Goal: Task Accomplishment & Management: Manage account settings

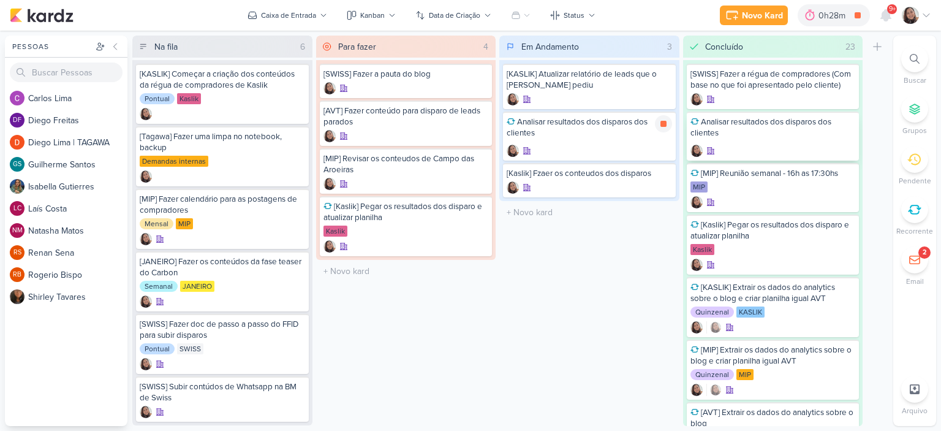
scroll to position [20, 0]
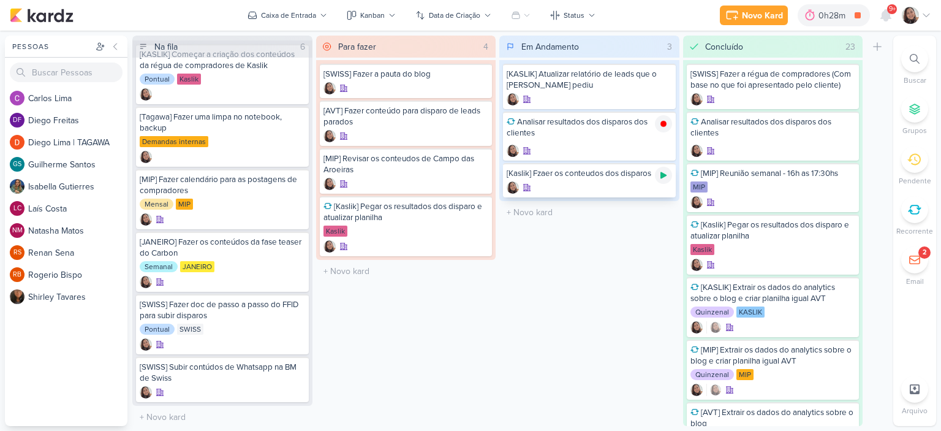
click at [664, 176] on icon at bounding box center [664, 175] width 6 height 7
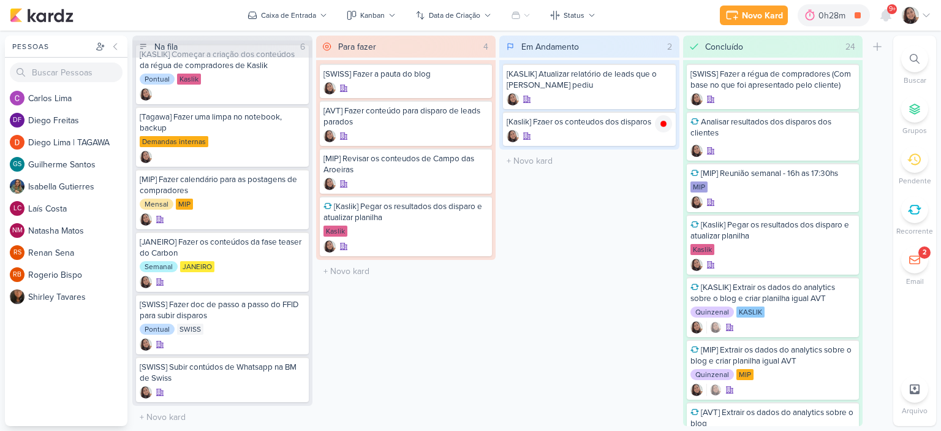
click at [928, 14] on icon at bounding box center [927, 15] width 10 height 10
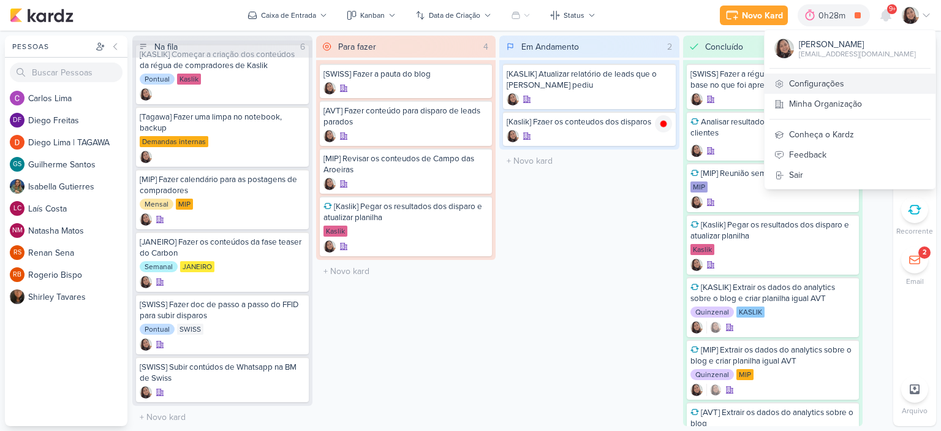
click at [800, 78] on link "Configurações" at bounding box center [850, 84] width 171 height 20
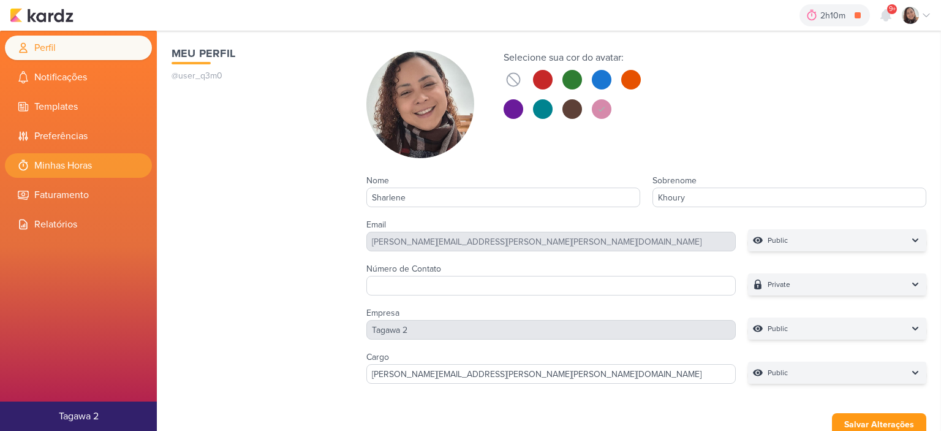
click at [93, 172] on li "Minhas Horas" at bounding box center [78, 165] width 147 height 25
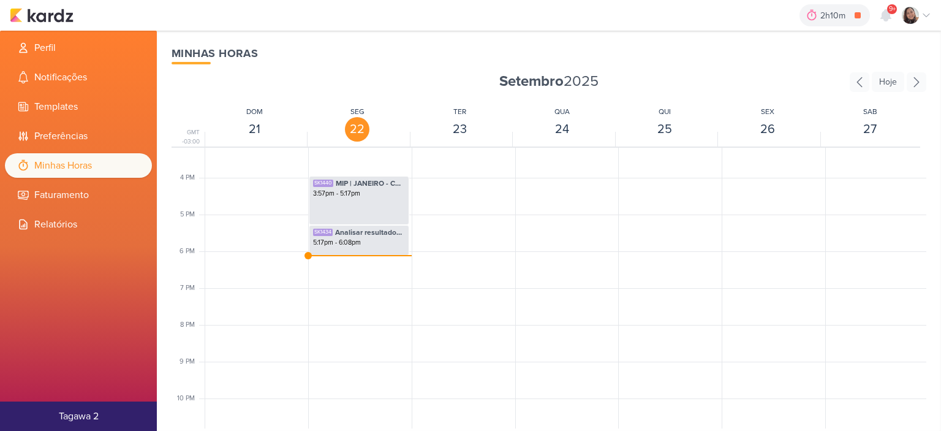
scroll to position [540, 0]
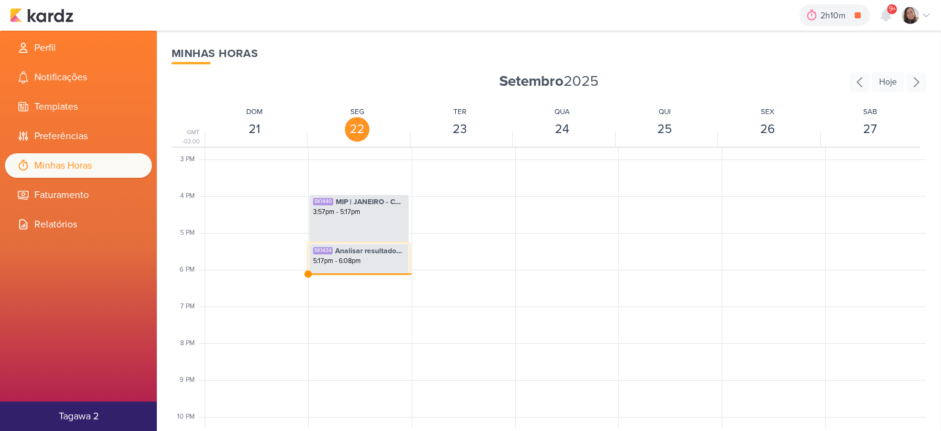
click at [360, 262] on div "5:17pm - 6:08pm" at bounding box center [359, 261] width 92 height 10
select select "pm"
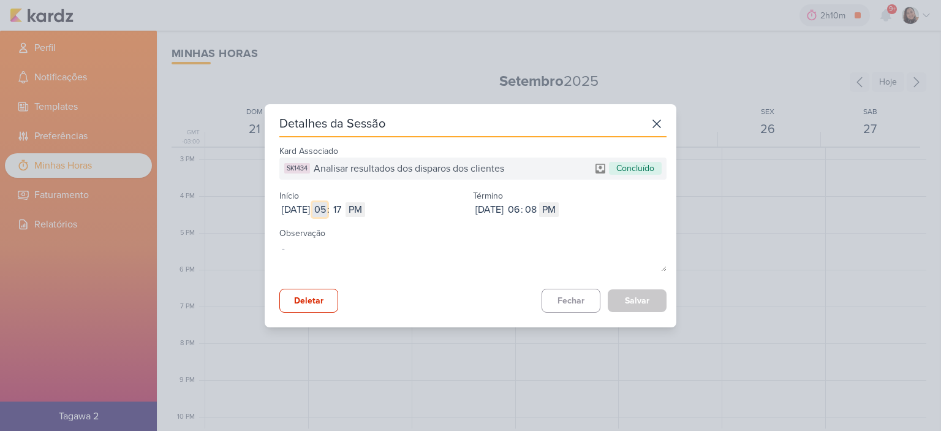
click at [327, 207] on input "05" at bounding box center [320, 209] width 15 height 15
click at [327, 208] on input "05" at bounding box center [320, 209] width 15 height 15
type input "09"
click at [344, 208] on input "17" at bounding box center [337, 209] width 15 height 15
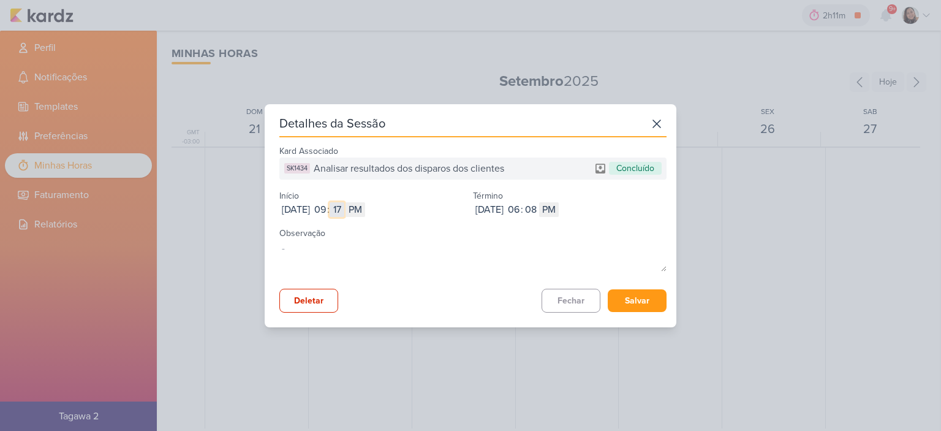
click at [344, 208] on input "17" at bounding box center [337, 209] width 15 height 15
type input "53"
click at [365, 208] on select "AM PM" at bounding box center [356, 209] width 20 height 15
select select "am"
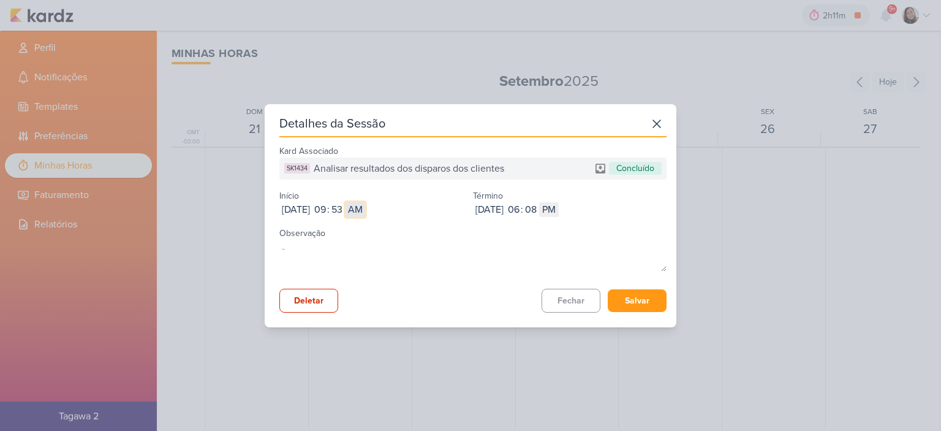
click at [365, 202] on select "AM PM" at bounding box center [356, 209] width 20 height 15
click at [521, 203] on input "06" at bounding box center [513, 209] width 15 height 15
type input "10"
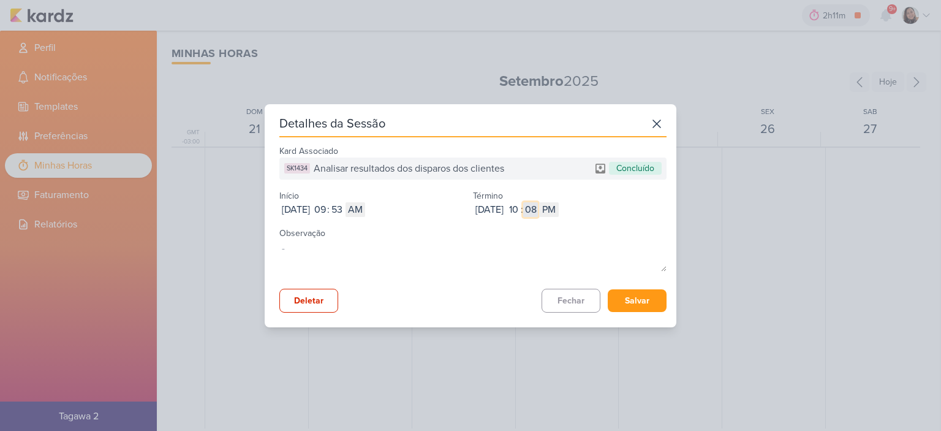
click at [538, 205] on input "08" at bounding box center [530, 209] width 15 height 15
type input "47"
click at [559, 207] on select "AM PM" at bounding box center [549, 209] width 20 height 15
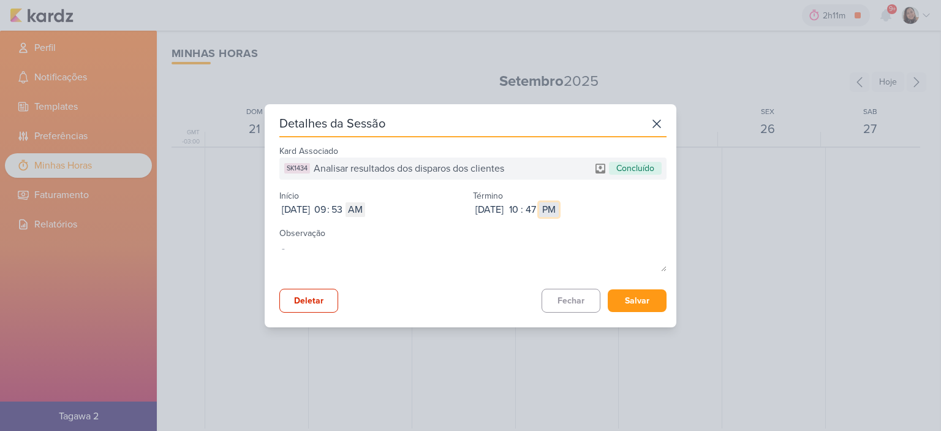
select select "am"
click at [559, 202] on select "AM PM" at bounding box center [549, 209] width 20 height 15
click at [620, 306] on button "Salvar" at bounding box center [637, 300] width 59 height 23
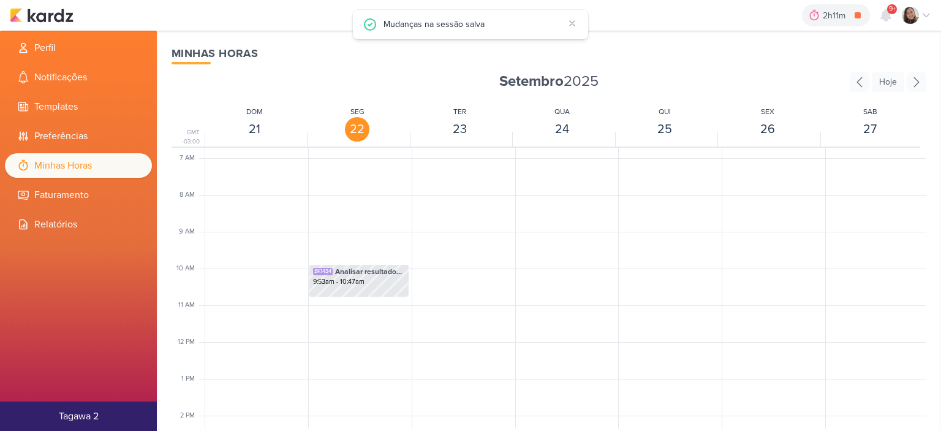
scroll to position [233, 0]
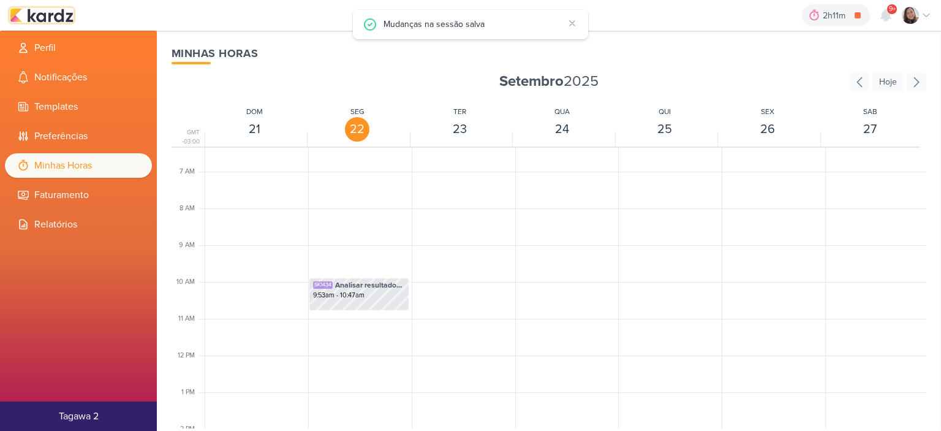
click at [50, 10] on img at bounding box center [42, 15] width 64 height 15
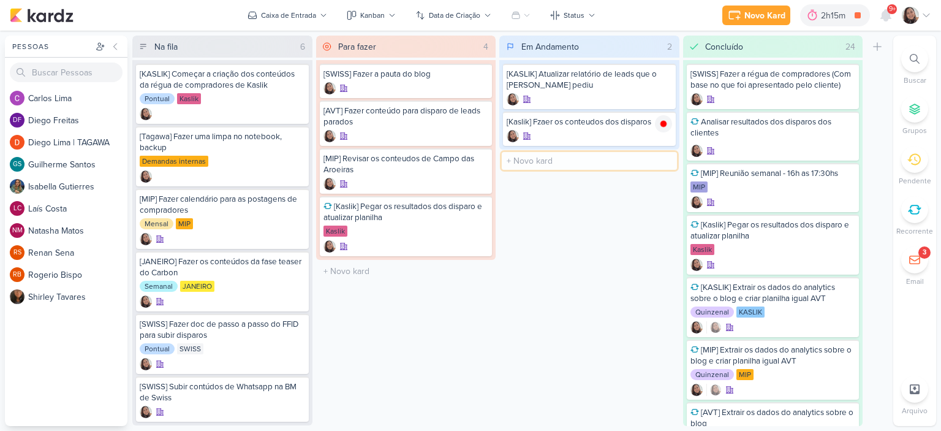
click at [545, 159] on input "text" at bounding box center [589, 161] width 175 height 18
click at [652, 156] on input "[AVT] Disparo do dia 24/09" at bounding box center [589, 161] width 175 height 18
type input "[AVT] Disparo do dia 24/09 - Éden"
click at [649, 225] on div "Em Andamento 3 Mover Para Esquerda Mover Para Direita Deletar [KASLIK] Atualiza…" at bounding box center [589, 231] width 180 height 390
click at [931, 10] on div "Novo Kard Ctrl + k 2h22m [Kaslik] Fzaer os conteudos dos disparos 0h7m Hoje 2h2…" at bounding box center [470, 15] width 941 height 31
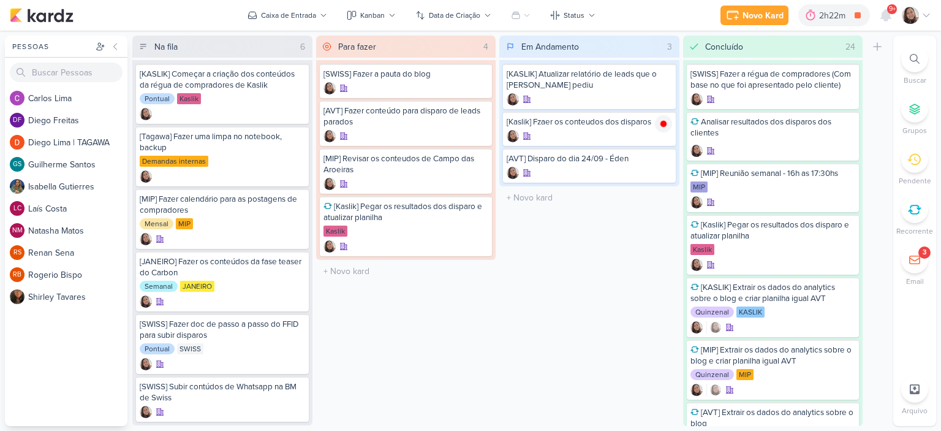
click at [930, 12] on icon at bounding box center [927, 15] width 10 height 10
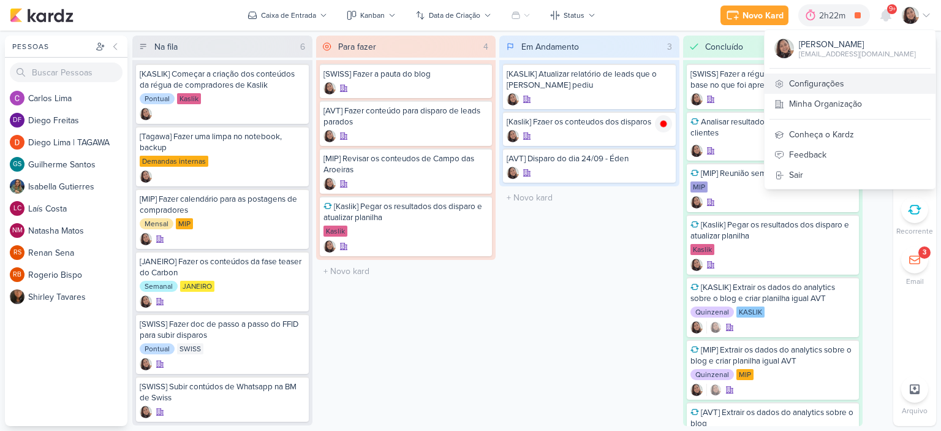
click at [838, 89] on link "Configurações" at bounding box center [850, 84] width 171 height 20
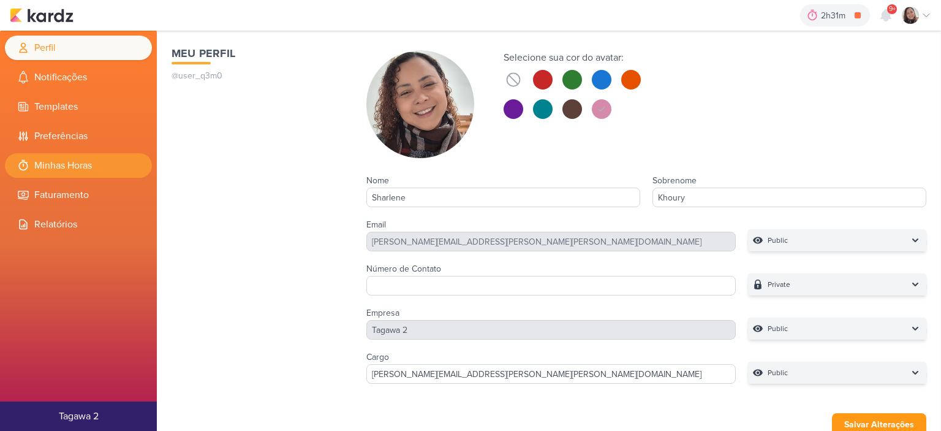
click at [77, 161] on li "Minhas Horas" at bounding box center [78, 165] width 147 height 25
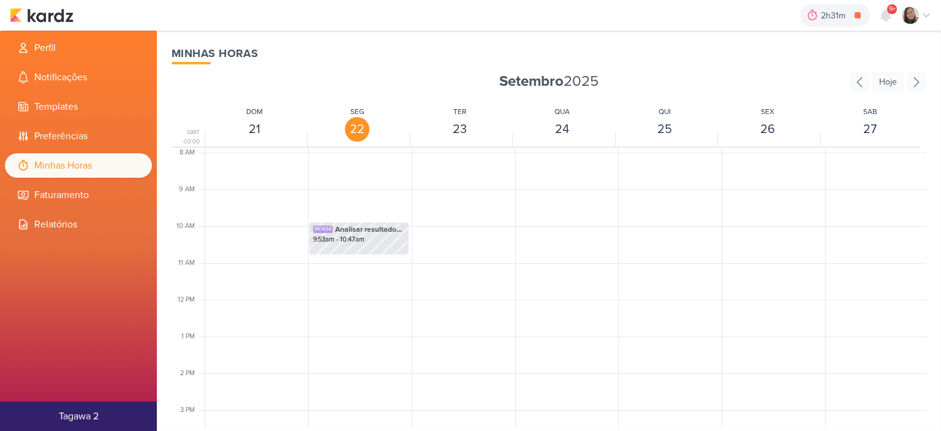
scroll to position [473, 0]
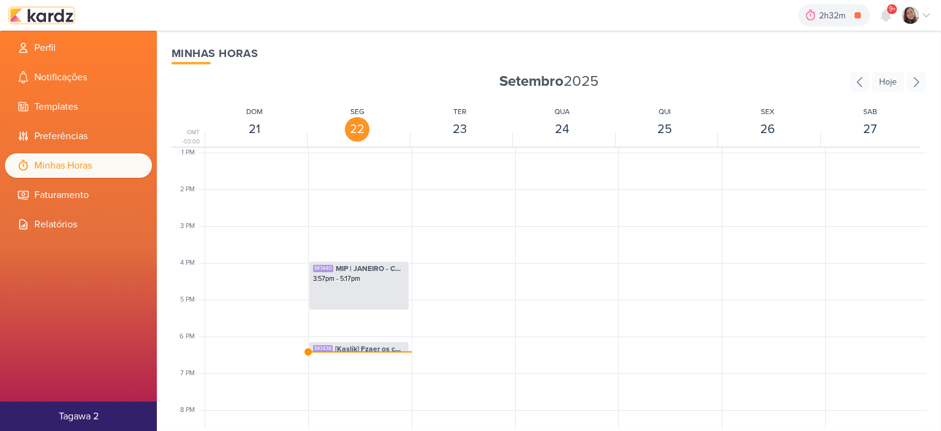
click at [53, 8] on img at bounding box center [42, 15] width 64 height 15
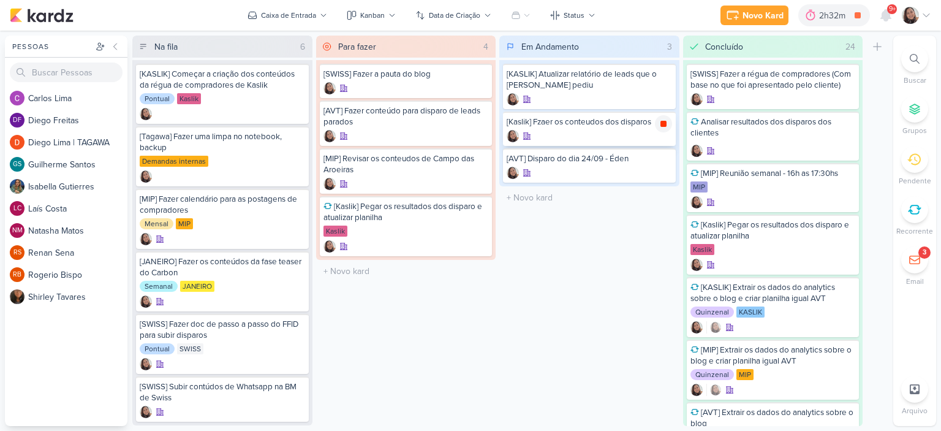
click at [667, 126] on icon at bounding box center [664, 124] width 10 height 10
click at [664, 164] on icon at bounding box center [664, 161] width 10 height 10
click at [927, 17] on icon at bounding box center [926, 15] width 6 height 3
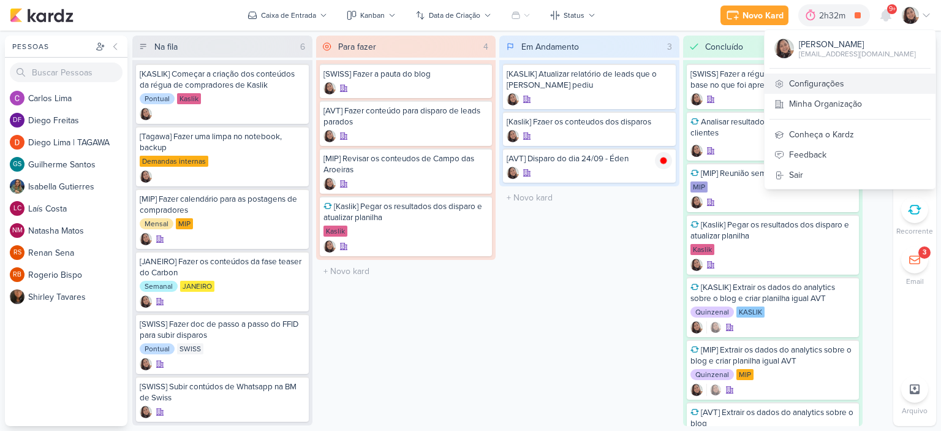
click at [840, 78] on link "Configurações" at bounding box center [850, 84] width 171 height 20
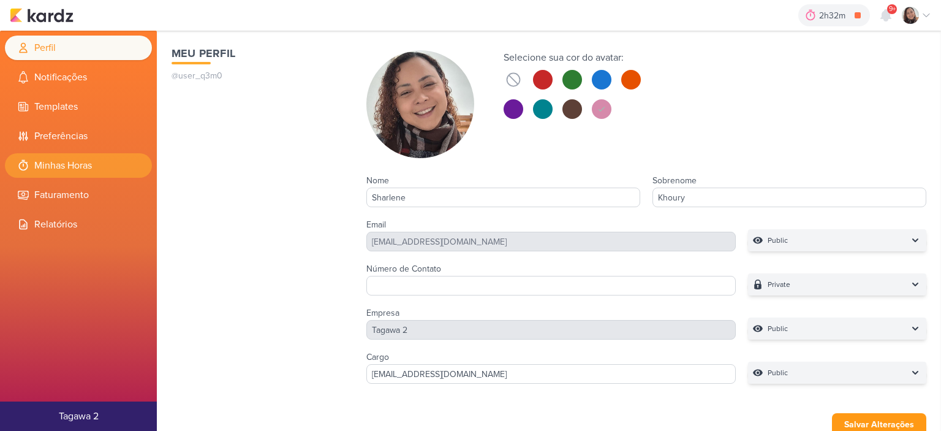
click at [103, 167] on li "Minhas Horas" at bounding box center [78, 165] width 147 height 25
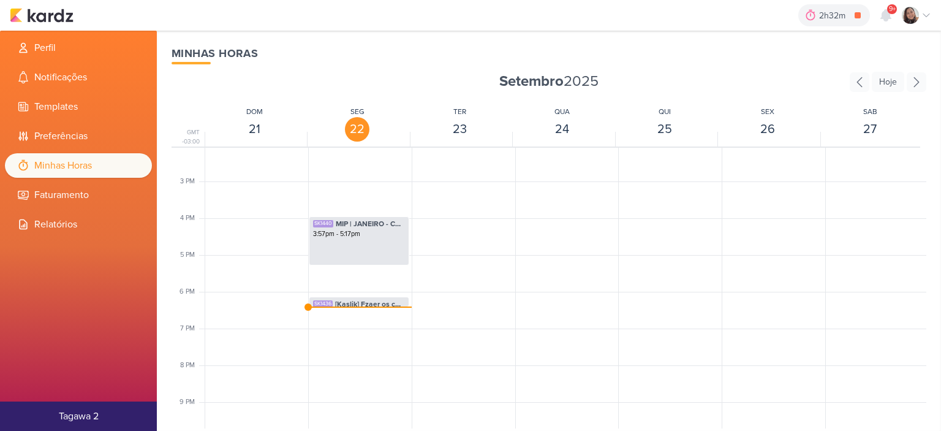
scroll to position [534, 0]
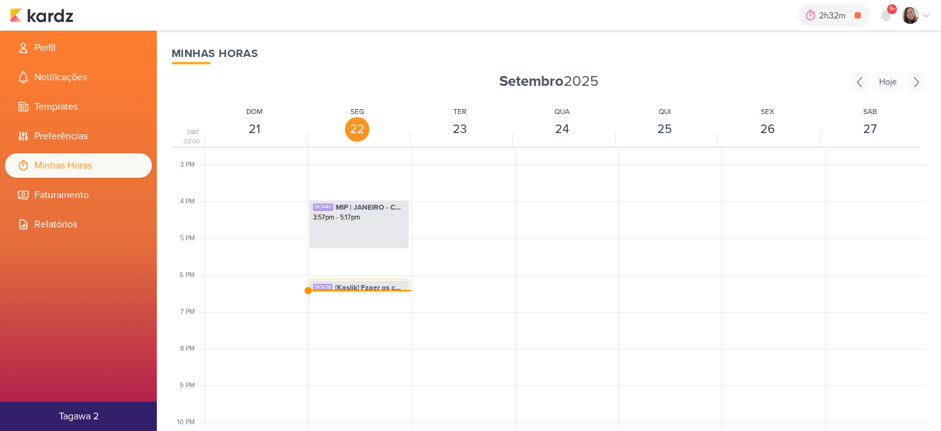
click at [370, 286] on span "[Kaslik] Fzaer os conteudos dos disparos" at bounding box center [370, 287] width 70 height 11
select select "pm"
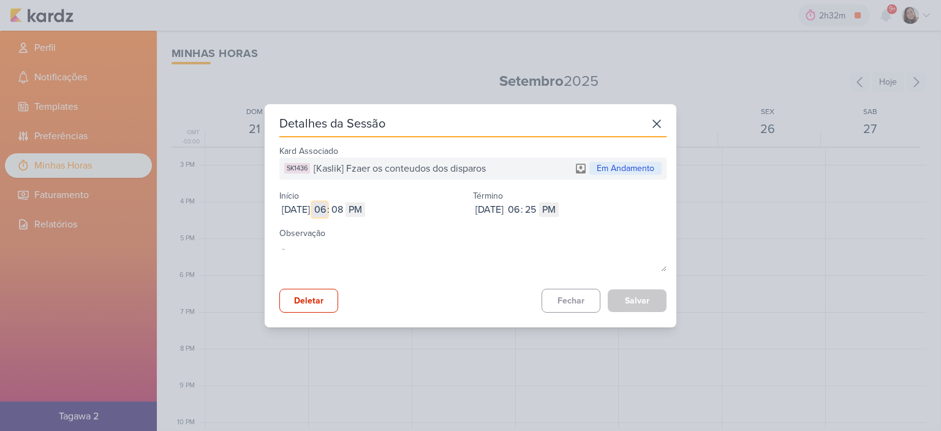
click at [327, 203] on input "06" at bounding box center [320, 209] width 15 height 15
type input "10"
click at [365, 213] on select "AM PM" at bounding box center [356, 209] width 20 height 15
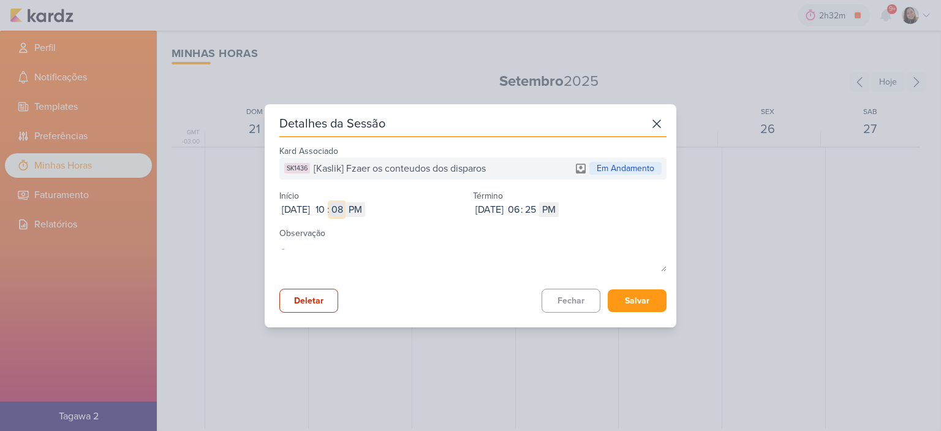
click at [344, 211] on input "08" at bounding box center [337, 209] width 15 height 15
type input "47"
click at [365, 210] on select "AM PM" at bounding box center [356, 209] width 20 height 15
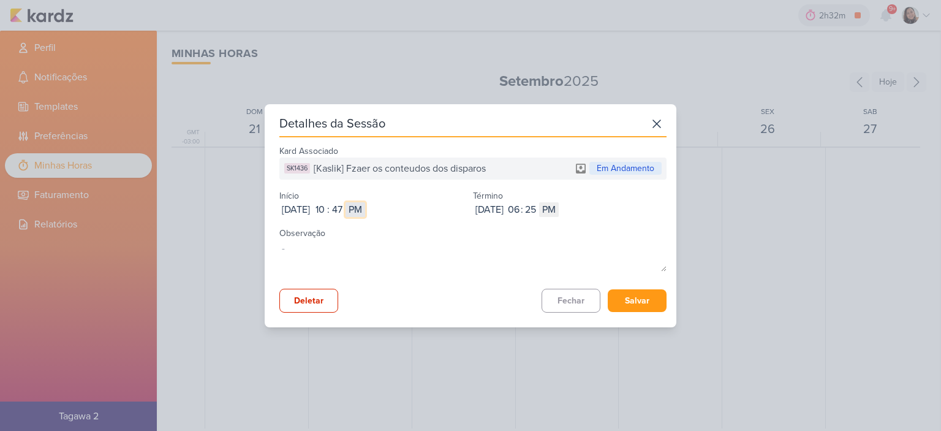
select select "am"
click at [365, 202] on select "AM PM" at bounding box center [356, 209] width 20 height 15
click at [521, 208] on input "06" at bounding box center [513, 209] width 15 height 15
type input "1"
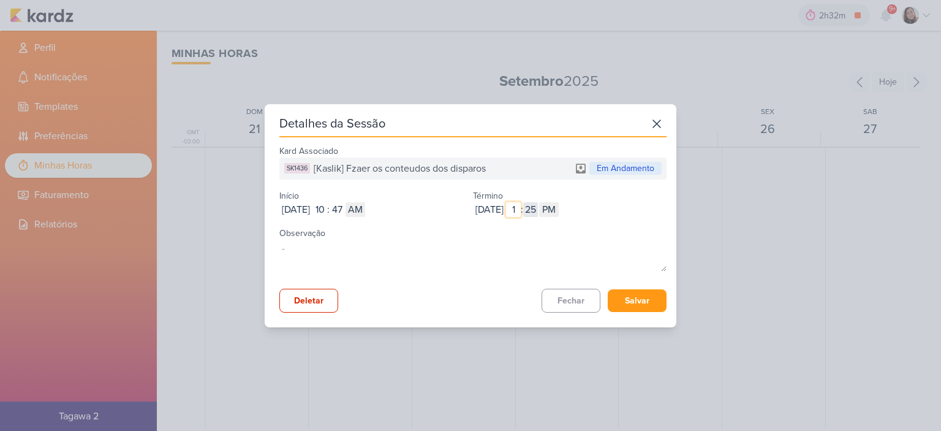
type input "1"
click at [538, 210] on input "25" at bounding box center [530, 209] width 15 height 15
type input "49"
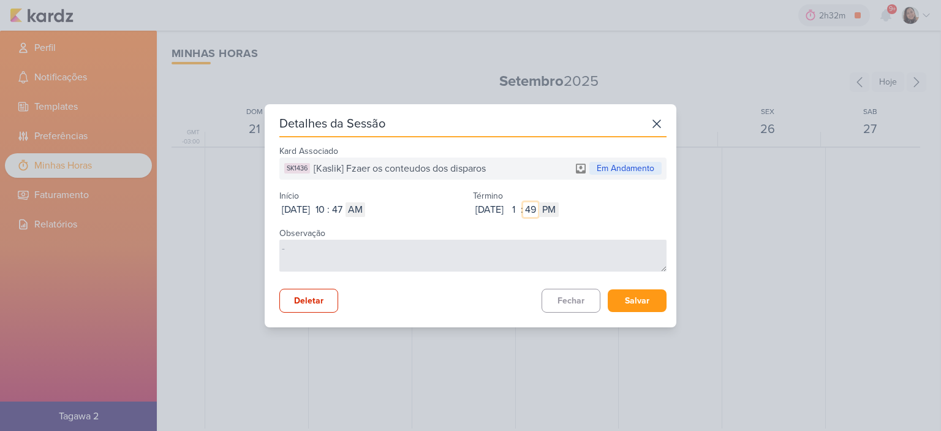
type input "49"
click at [583, 242] on textarea at bounding box center [472, 256] width 387 height 32
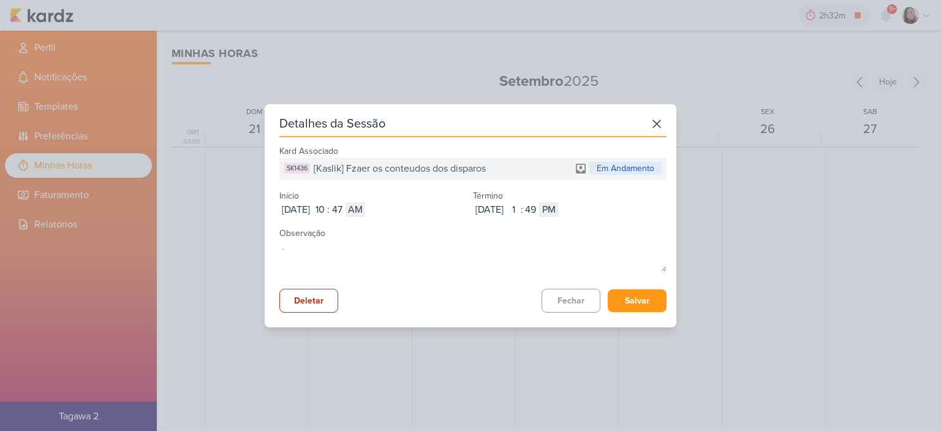
click at [618, 230] on div "Observação" at bounding box center [472, 250] width 387 height 52
click at [621, 295] on button "Salvar" at bounding box center [637, 300] width 59 height 23
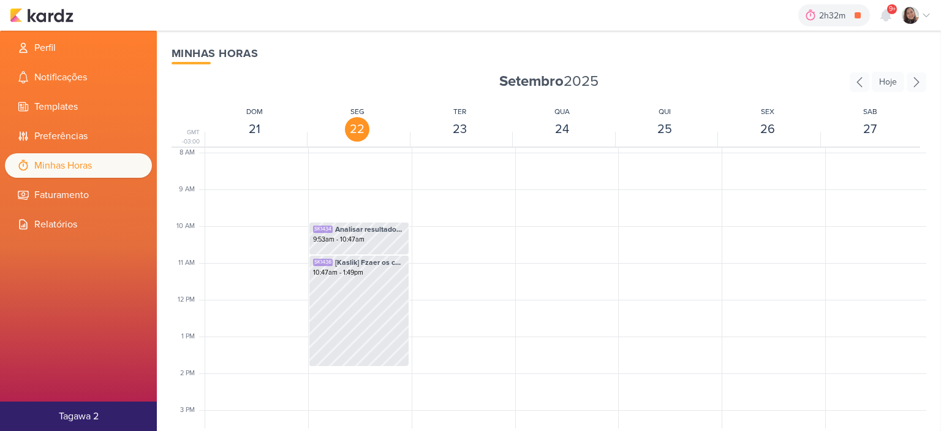
scroll to position [351, 0]
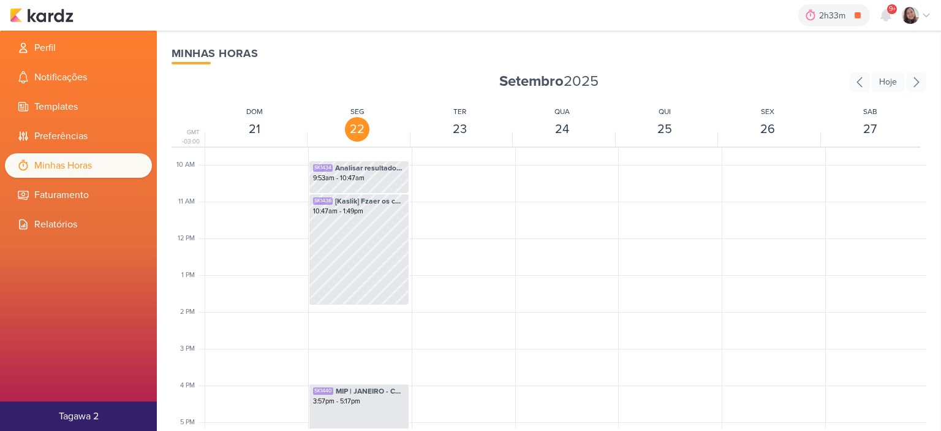
click at [59, 23] on div "2h33m [AVT] Disparo do dia 24/09 - Éden 0h1m Hoje 2h33m Semana 0h1m Mês 0h1m Ne…" at bounding box center [471, 15] width 922 height 31
click at [54, 16] on img at bounding box center [42, 15] width 64 height 15
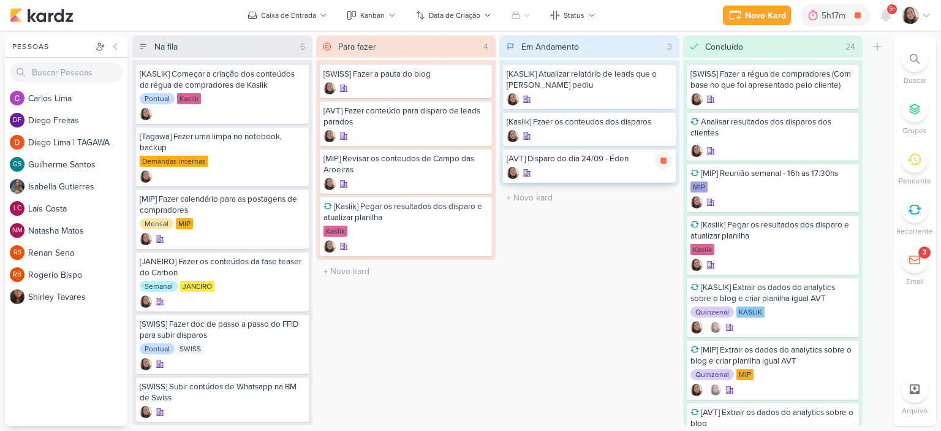
click at [615, 167] on div at bounding box center [589, 173] width 165 height 12
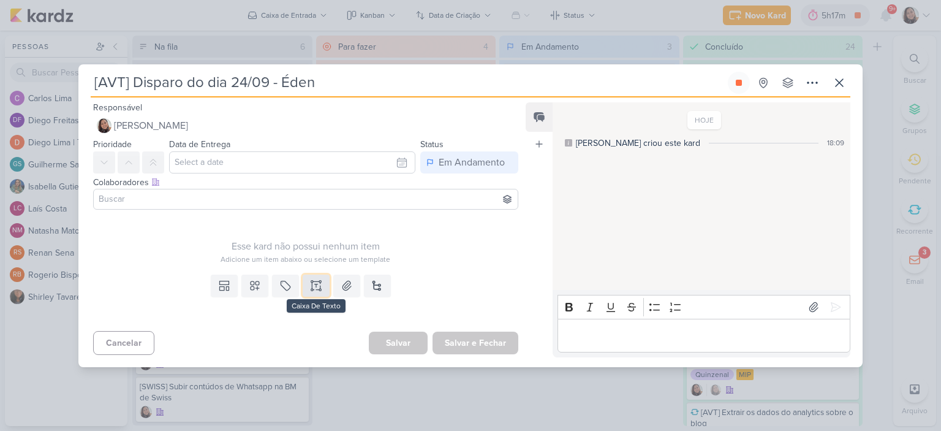
click at [309, 292] on button at bounding box center [316, 286] width 27 height 22
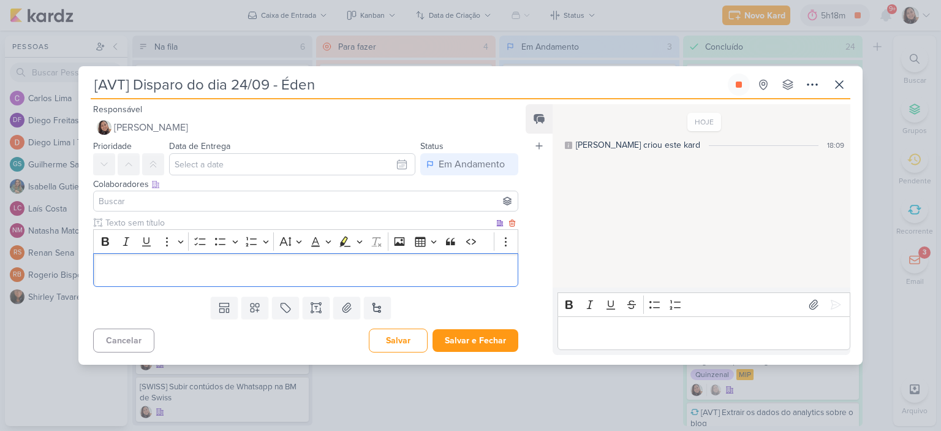
click at [375, 273] on p "Editor editing area: main" at bounding box center [306, 269] width 412 height 15
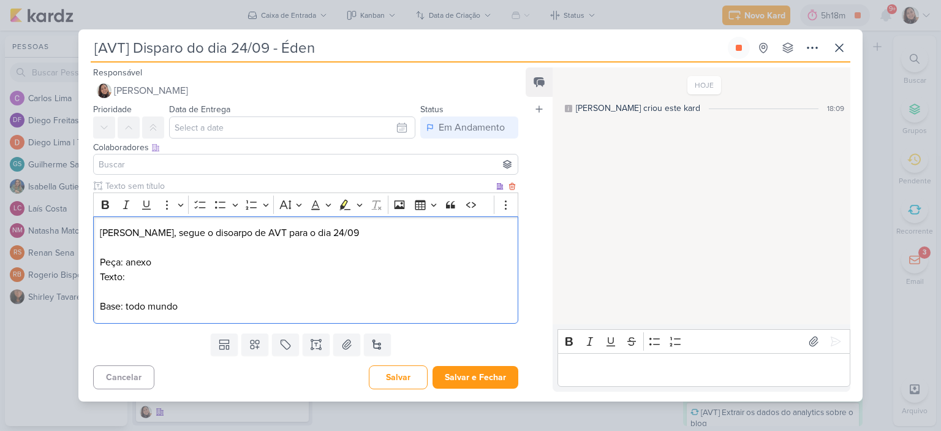
click at [213, 276] on p "Texto:" at bounding box center [306, 277] width 412 height 15
click at [482, 374] on button "Salvar e Fechar" at bounding box center [476, 377] width 86 height 23
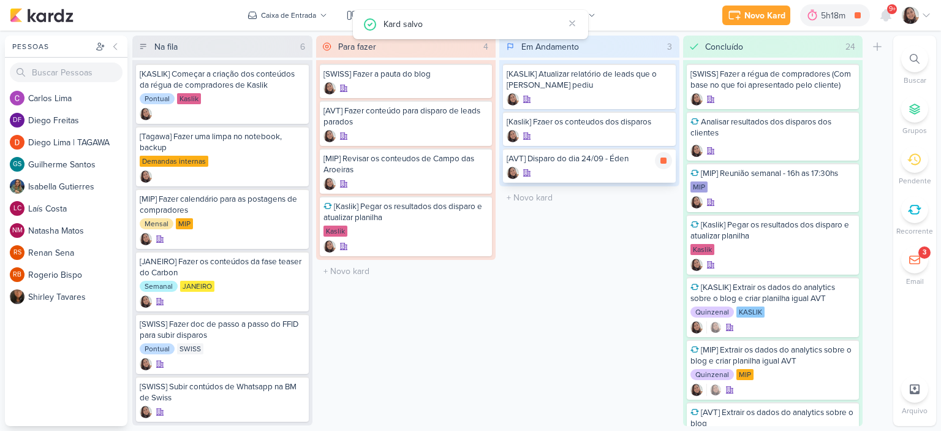
click at [600, 168] on div at bounding box center [589, 173] width 165 height 12
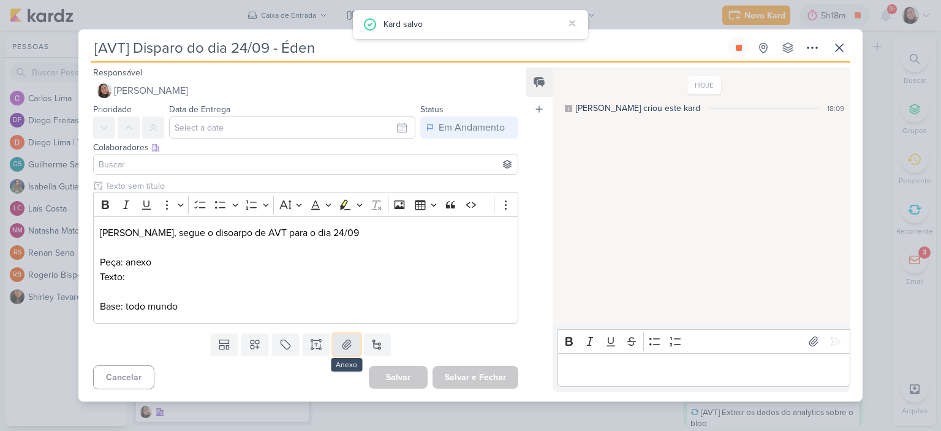
click at [346, 342] on icon at bounding box center [347, 344] width 12 height 12
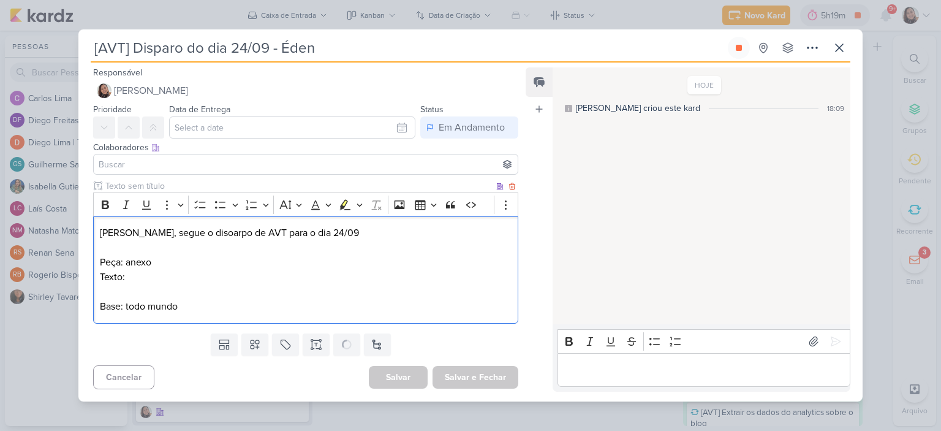
click at [180, 233] on p "Diego, segue o disoarpo de AVT para o dia 24/09" at bounding box center [306, 233] width 412 height 15
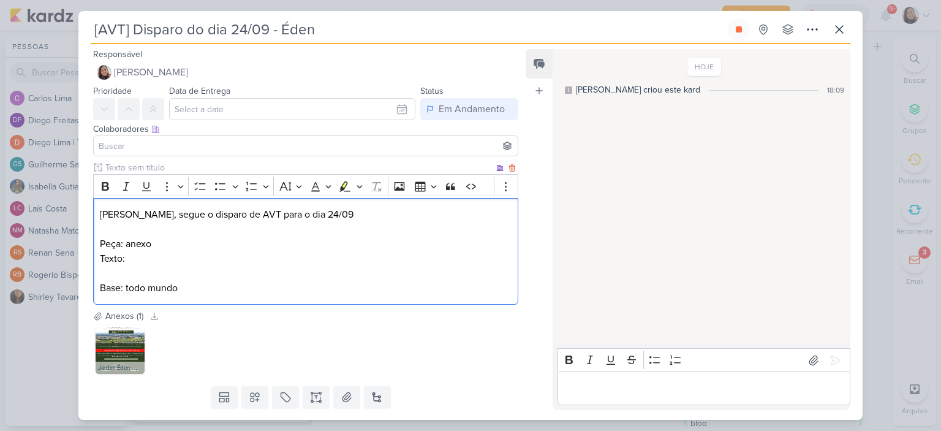
click at [182, 264] on p "Texto:" at bounding box center [306, 258] width 412 height 15
click at [299, 268] on p "Editor editing area: main" at bounding box center [306, 273] width 412 height 15
click at [294, 257] on p "Texto:" at bounding box center [306, 258] width 412 height 15
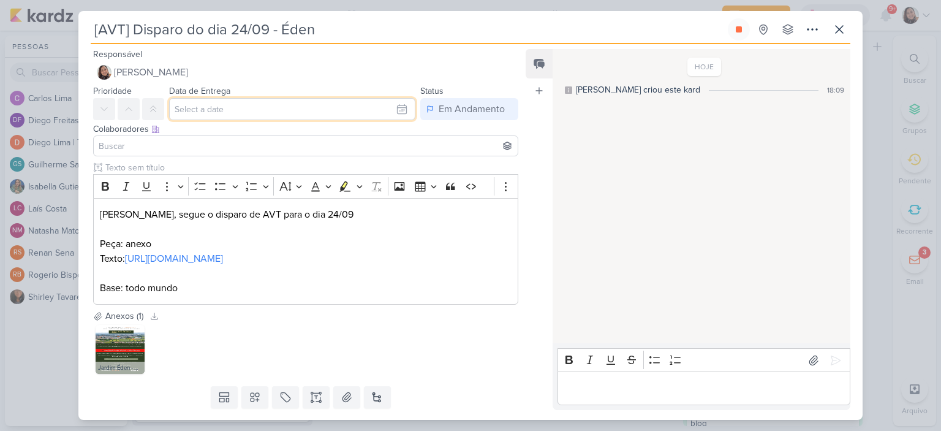
click at [395, 105] on input "text" at bounding box center [292, 109] width 246 height 22
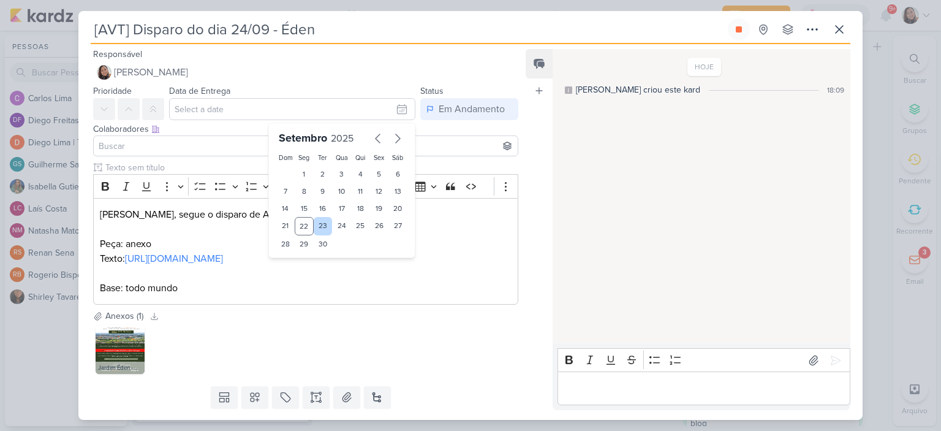
click at [322, 228] on div "23" at bounding box center [323, 226] width 19 height 18
type input "23 de setembro de 2025 às 23:59"
click at [452, 213] on p "Diego, segue o disparo de AVT para o dia 24/09" at bounding box center [306, 214] width 412 height 15
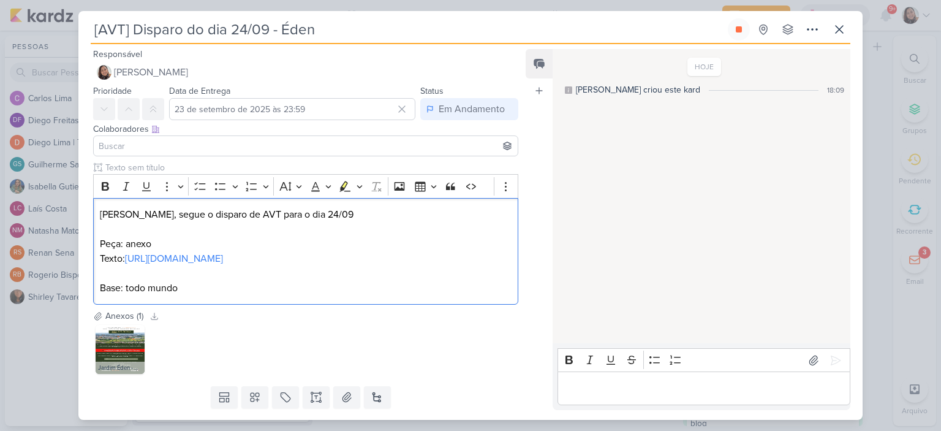
click at [252, 142] on input at bounding box center [305, 145] width 419 height 15
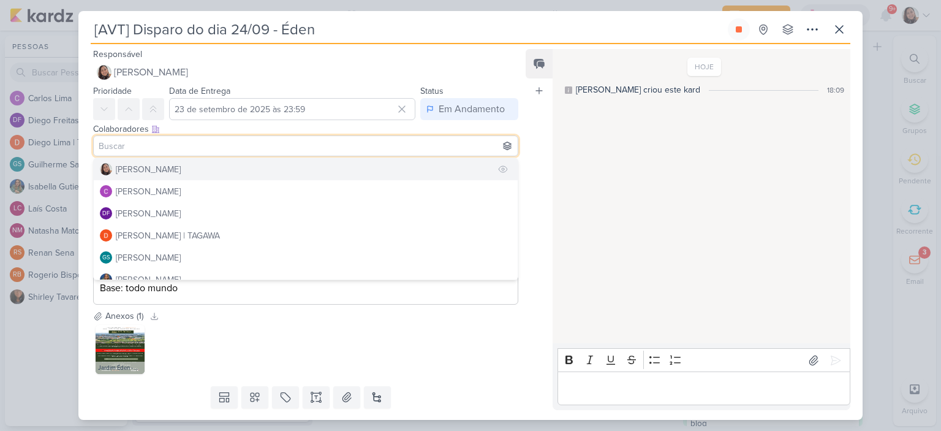
click at [181, 177] on button "[PERSON_NAME]" at bounding box center [306, 169] width 424 height 22
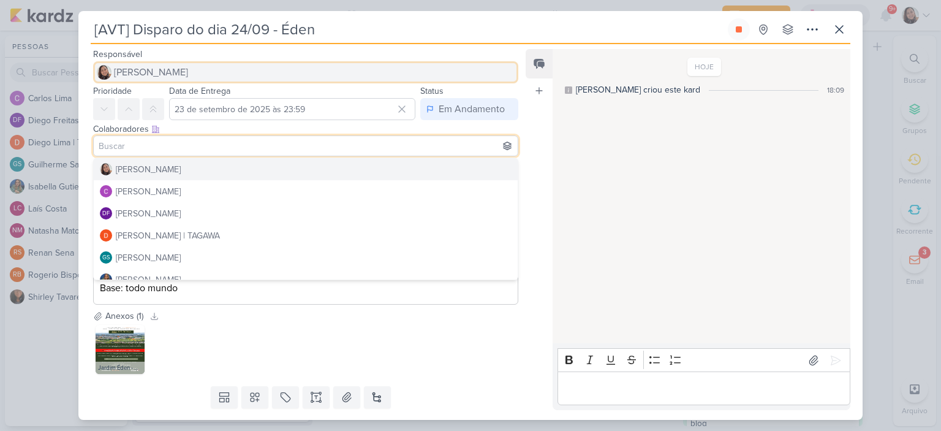
click at [172, 70] on span "[PERSON_NAME]" at bounding box center [151, 72] width 74 height 15
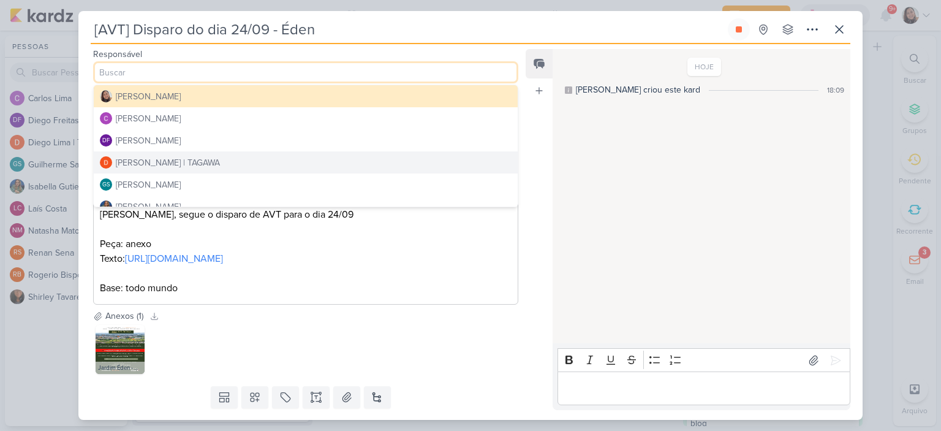
click at [163, 165] on div "Diego Lima | TAGAWA" at bounding box center [168, 162] width 104 height 13
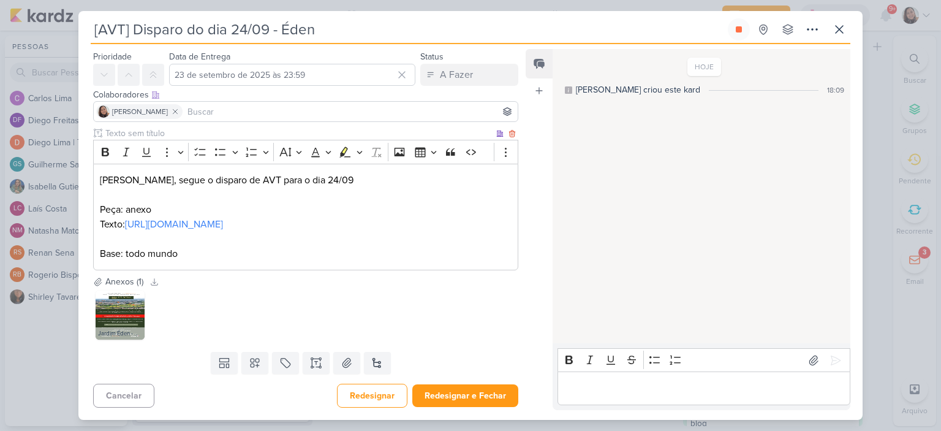
scroll to position [63, 0]
click at [468, 396] on button "Redesignar e Fechar" at bounding box center [465, 395] width 106 height 23
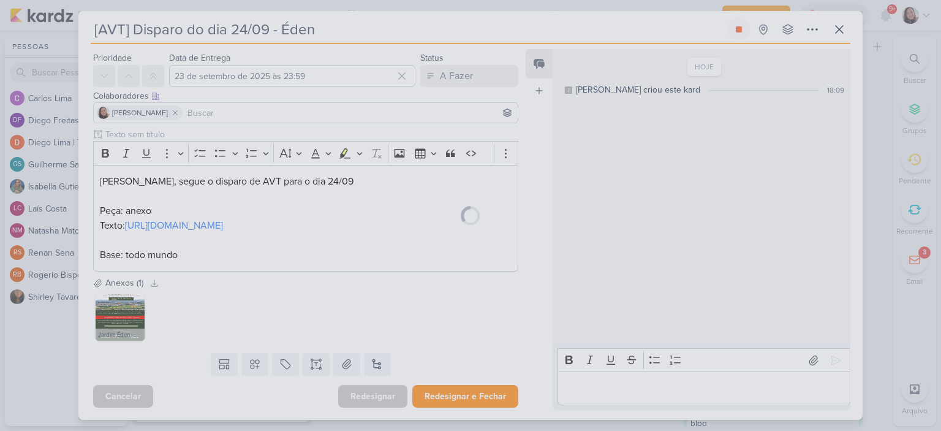
scroll to position [62, 0]
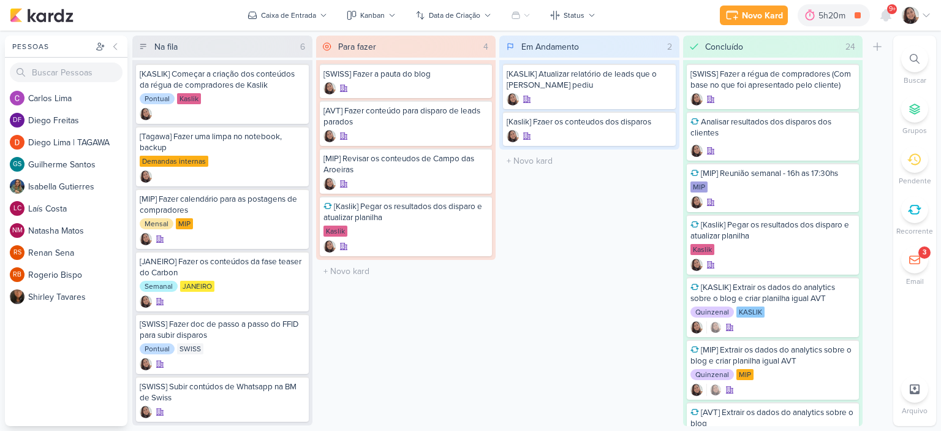
click at [920, 2] on div "Novo Kard Ctrl + k 5h20m [AVT] Disparo do dia 24/09 - Éden 0h2m Hoje 5h20m Sema…" at bounding box center [471, 15] width 922 height 31
click at [930, 14] on icon at bounding box center [927, 15] width 10 height 10
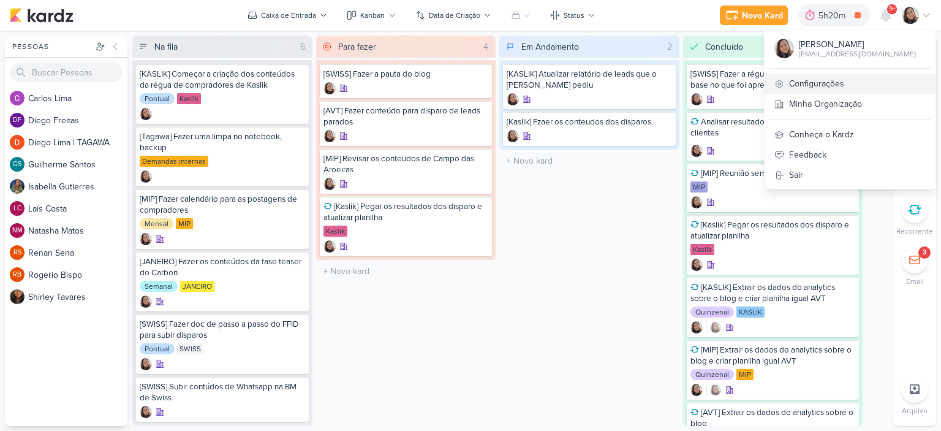
click at [819, 76] on link "Configurações" at bounding box center [850, 84] width 171 height 20
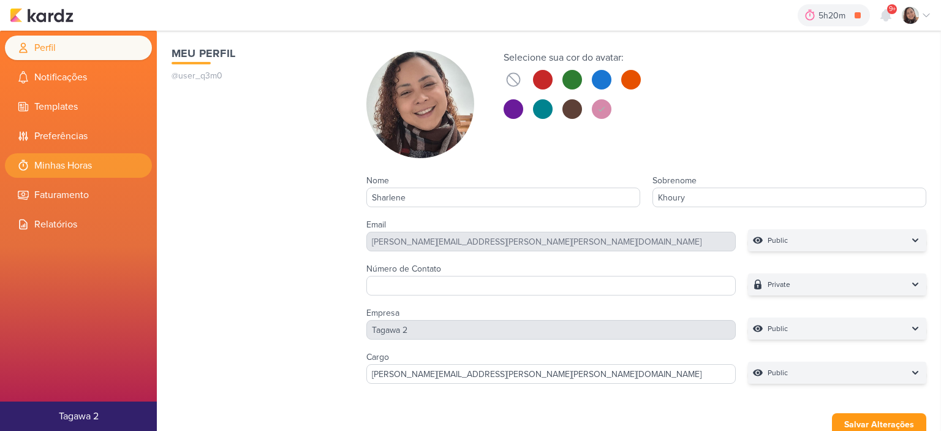
click at [91, 169] on li "Minhas Horas" at bounding box center [78, 165] width 147 height 25
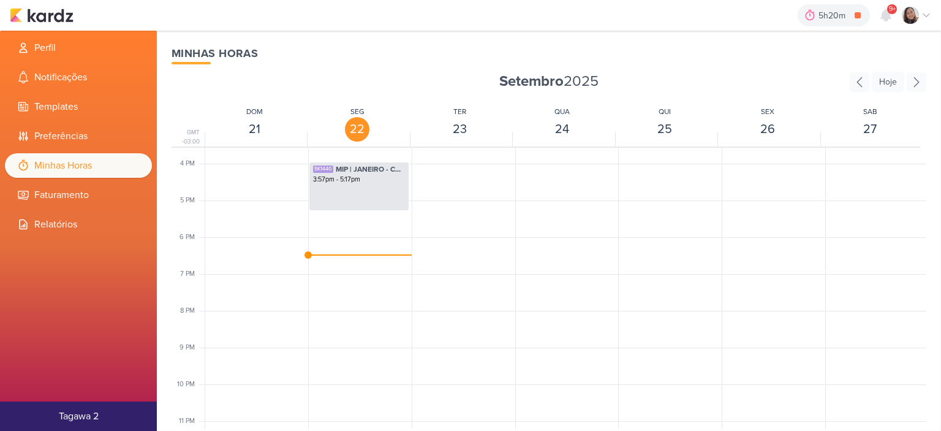
scroll to position [596, 0]
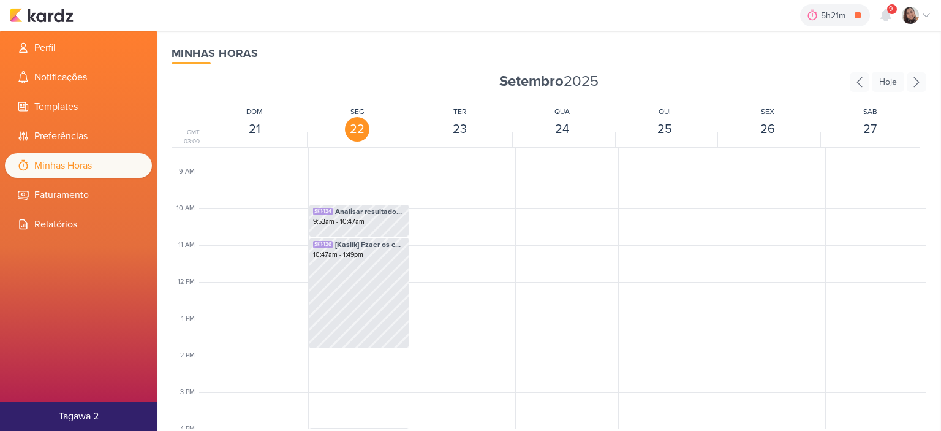
scroll to position [289, 0]
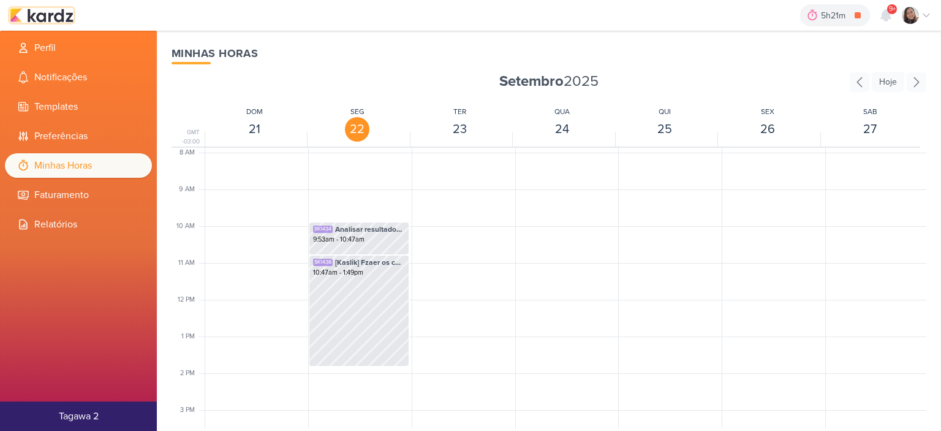
click at [70, 15] on img at bounding box center [42, 15] width 64 height 15
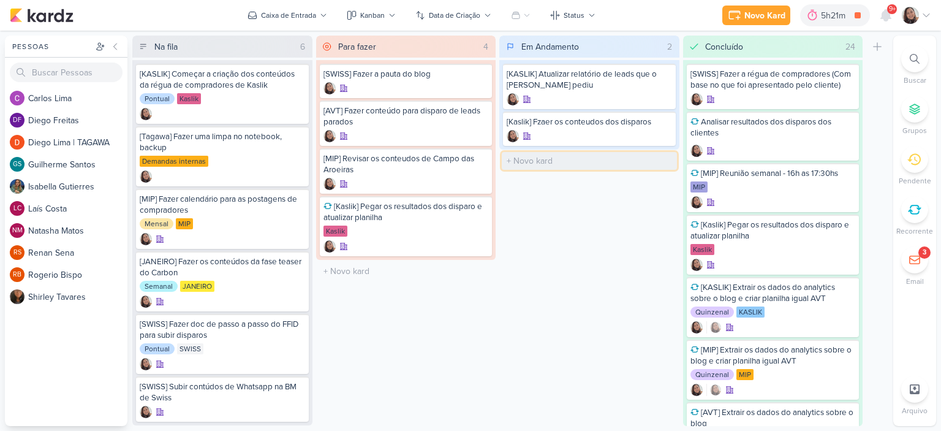
click at [561, 155] on input "text" at bounding box center [589, 161] width 175 height 18
type input "[AV] Disparo do dia 01/10 - Éden"
click at [927, 18] on icon at bounding box center [927, 15] width 10 height 10
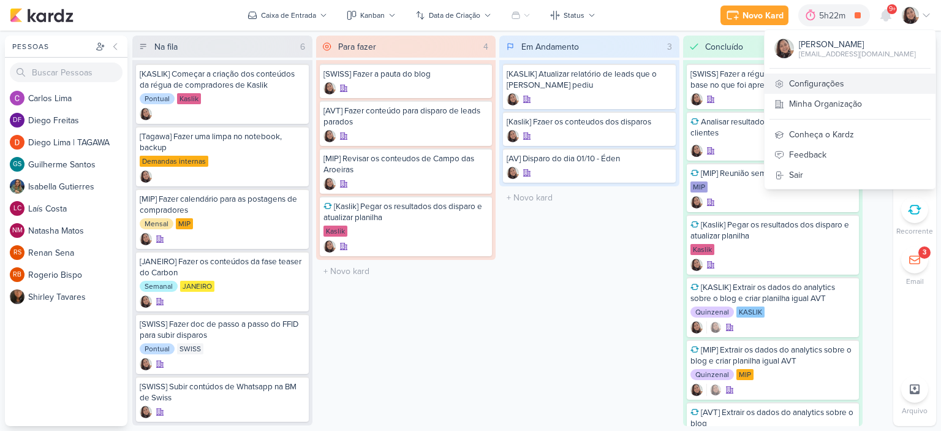
click at [808, 88] on link "Configurações" at bounding box center [850, 84] width 171 height 20
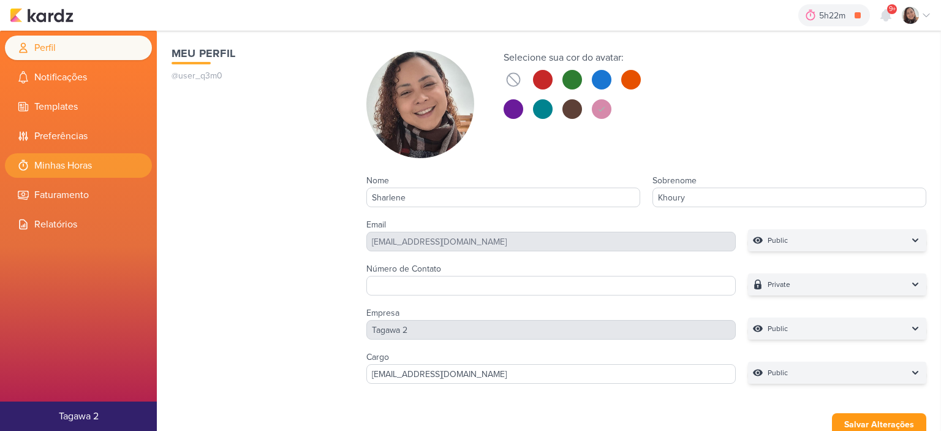
click at [98, 168] on li "Minhas Horas" at bounding box center [78, 165] width 147 height 25
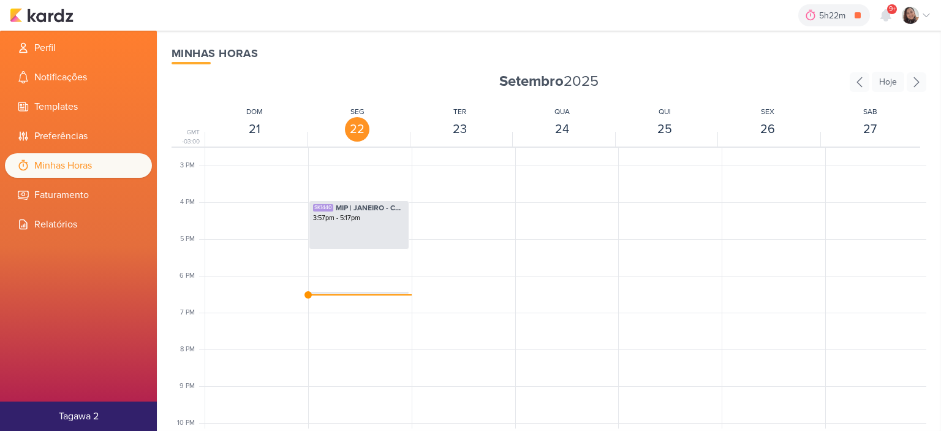
scroll to position [534, 0]
click at [59, 7] on div "5h22m [AVT] Disparo do dia 24/09 - Éden 0h0m Hoje 5h22m Semana 0h0m Mês 0h0m Ne…" at bounding box center [471, 15] width 922 height 31
click at [69, 18] on img at bounding box center [42, 15] width 64 height 15
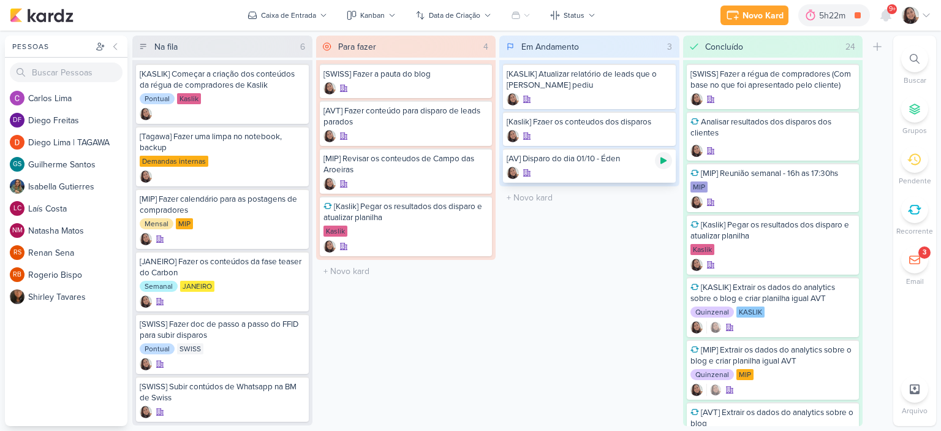
click at [664, 160] on icon at bounding box center [664, 160] width 6 height 7
click at [929, 20] on div at bounding box center [916, 15] width 29 height 17
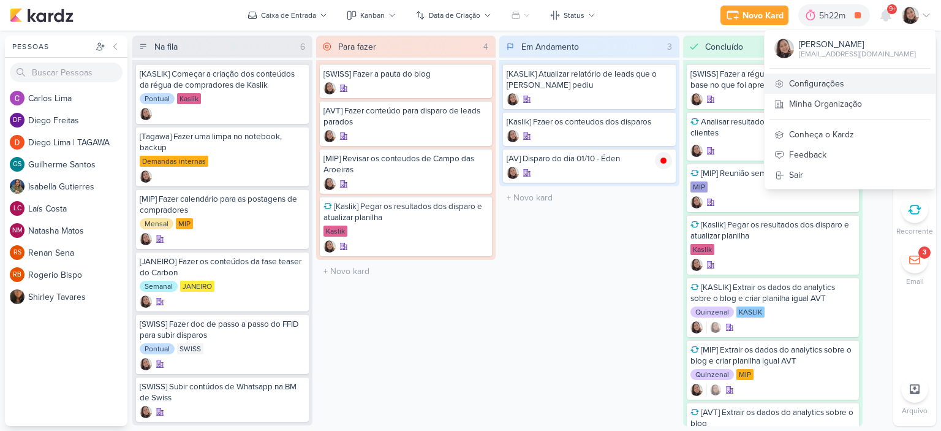
click at [850, 83] on link "Configurações" at bounding box center [850, 84] width 171 height 20
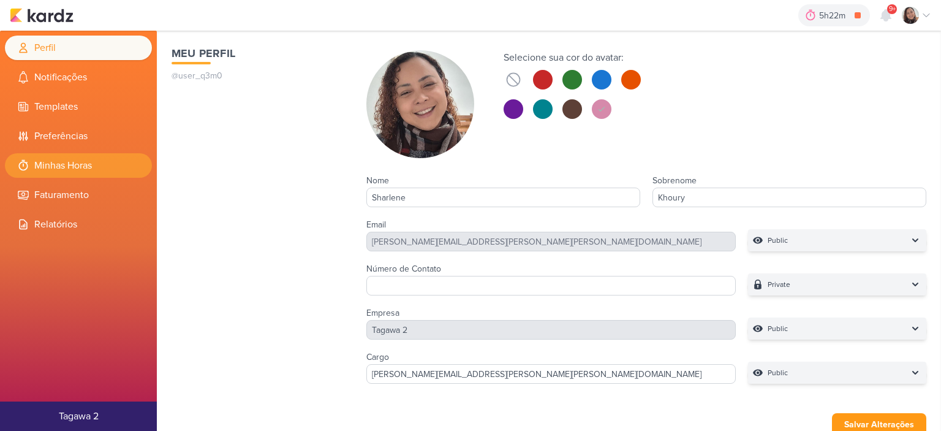
click at [86, 165] on li "Minhas Horas" at bounding box center [78, 165] width 147 height 25
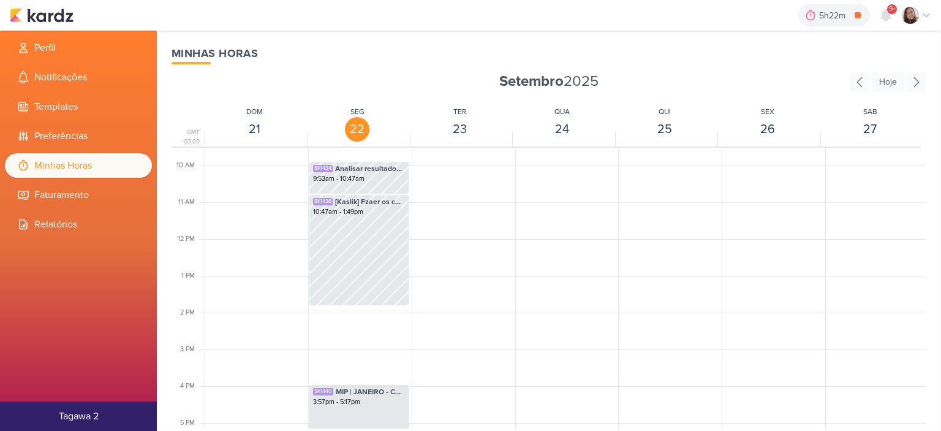
scroll to position [473, 0]
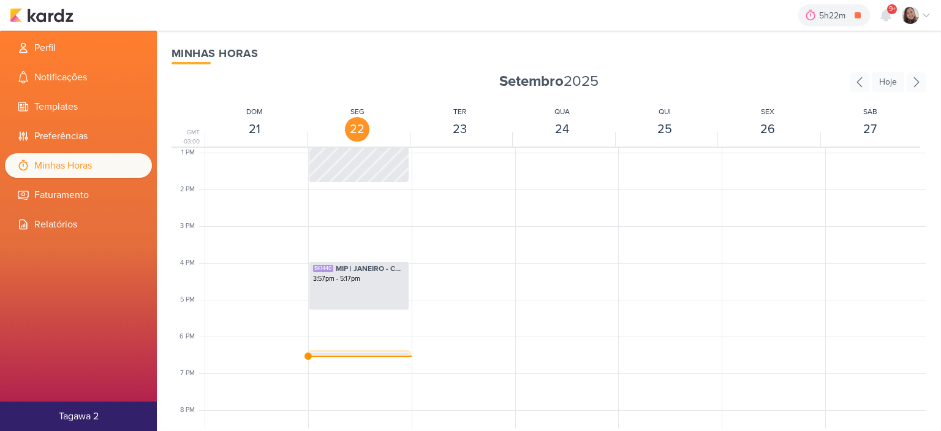
click at [367, 352] on div "SK1441 [AVT] Disparo do dia 24/09 - Éden 6:25pm - 6:32pm" at bounding box center [358, 363] width 99 height 23
select select "pm"
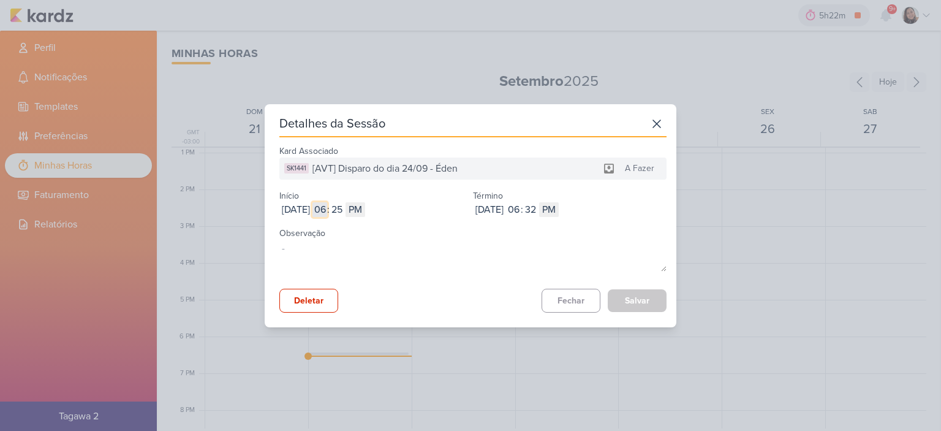
click at [327, 215] on input "06" at bounding box center [320, 209] width 15 height 15
click at [327, 216] on input "06" at bounding box center [320, 209] width 15 height 15
type input "2"
click at [344, 214] on input "25" at bounding box center [337, 209] width 15 height 15
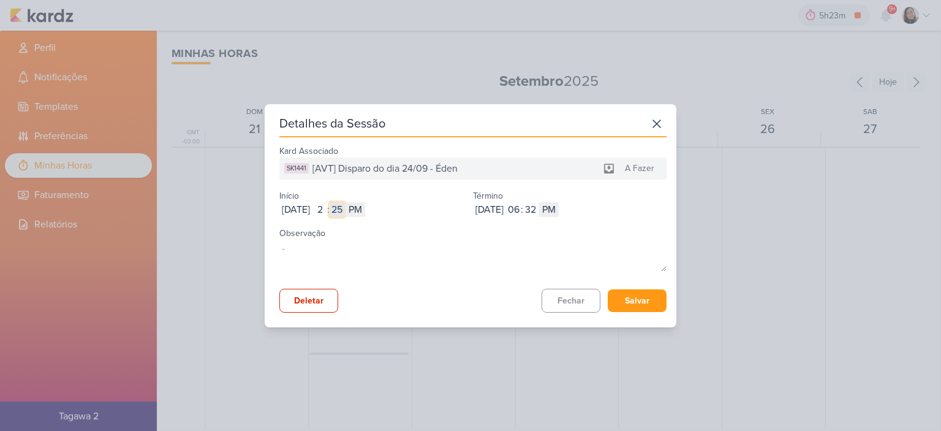
click at [344, 214] on input "25" at bounding box center [337, 209] width 15 height 15
type input "4"
type input "45"
click at [521, 205] on input "06" at bounding box center [513, 209] width 15 height 15
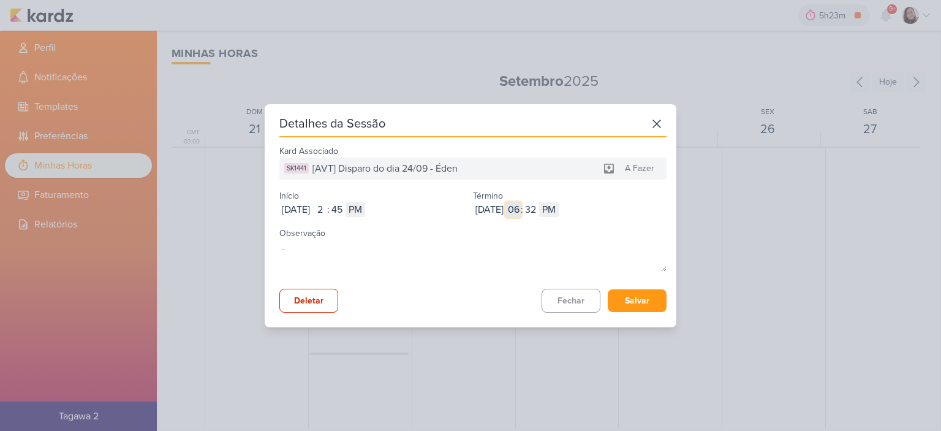
click at [521, 205] on input "06" at bounding box center [513, 209] width 15 height 15
type input "3"
click at [538, 209] on input "32" at bounding box center [530, 209] width 15 height 15
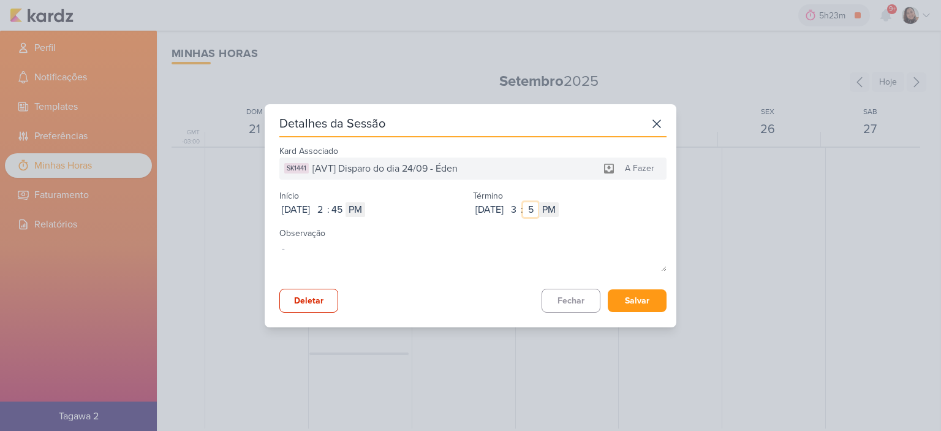
type input "57"
click at [631, 299] on button "Salvar" at bounding box center [637, 300] width 59 height 23
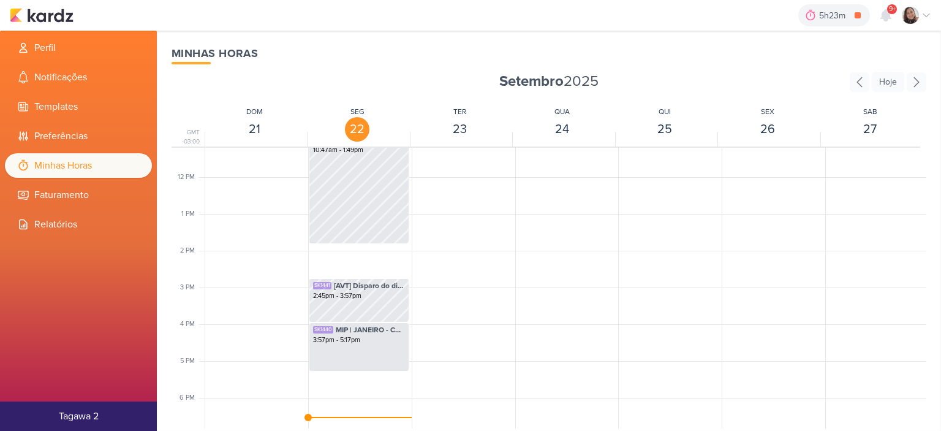
scroll to position [534, 0]
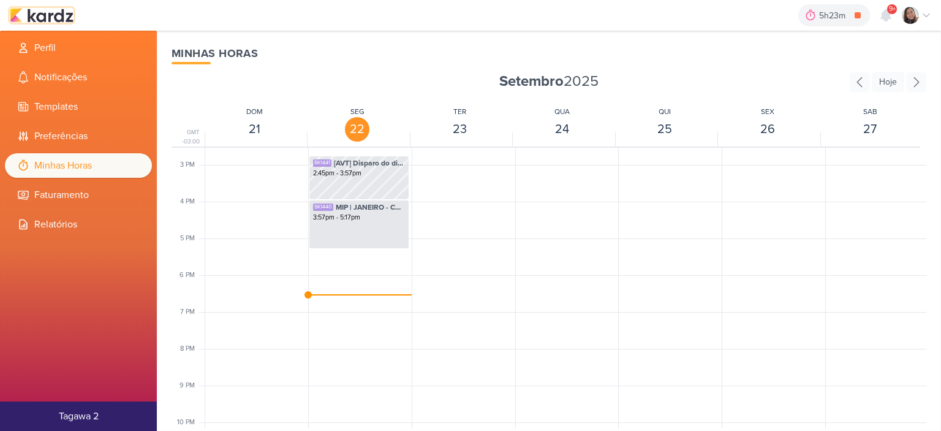
click at [65, 18] on img at bounding box center [42, 15] width 64 height 15
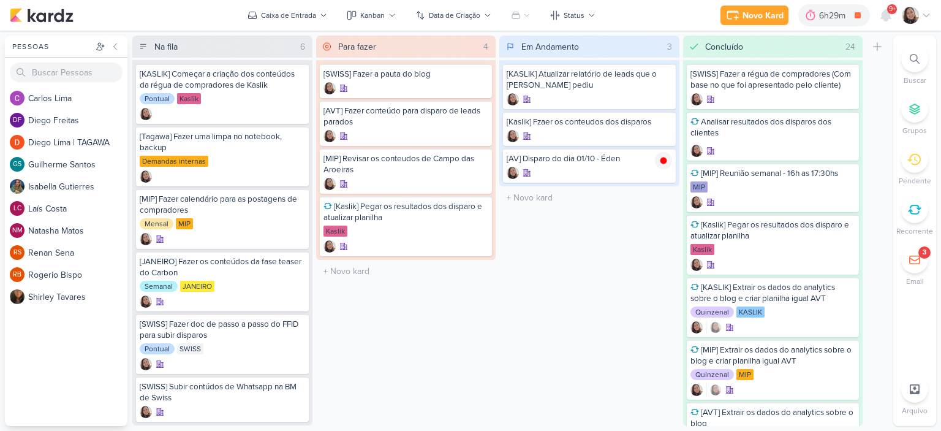
click at [573, 242] on div "Em Andamento 3 Mover Para Esquerda Mover Para Direita Deletar [KASLIK] Atualiza…" at bounding box center [589, 231] width 180 height 390
click at [572, 158] on div "[AV] Disparo do dia 01/10 - Éden" at bounding box center [589, 158] width 165 height 11
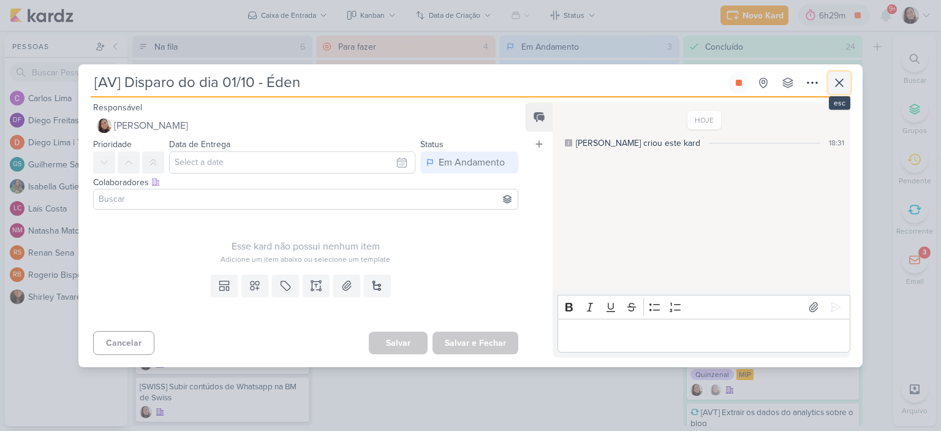
click at [844, 85] on icon at bounding box center [839, 82] width 15 height 15
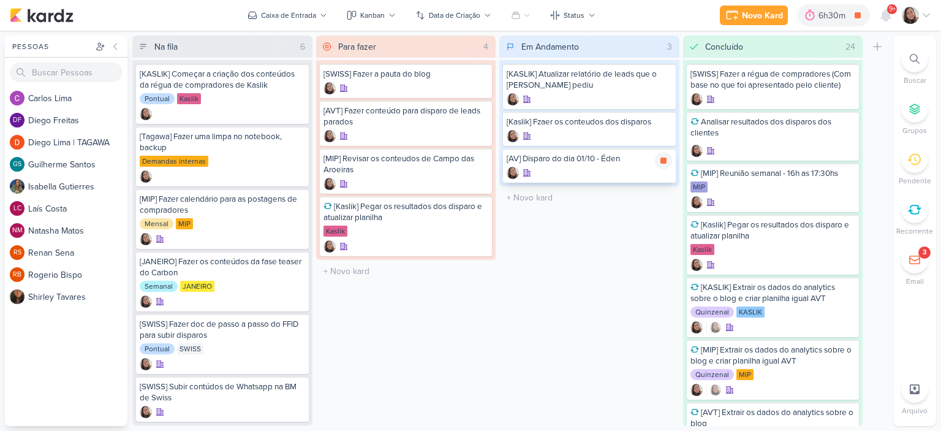
click at [607, 164] on div "[AV] Disparo do dia 01/10 - Éden" at bounding box center [589, 165] width 173 height 34
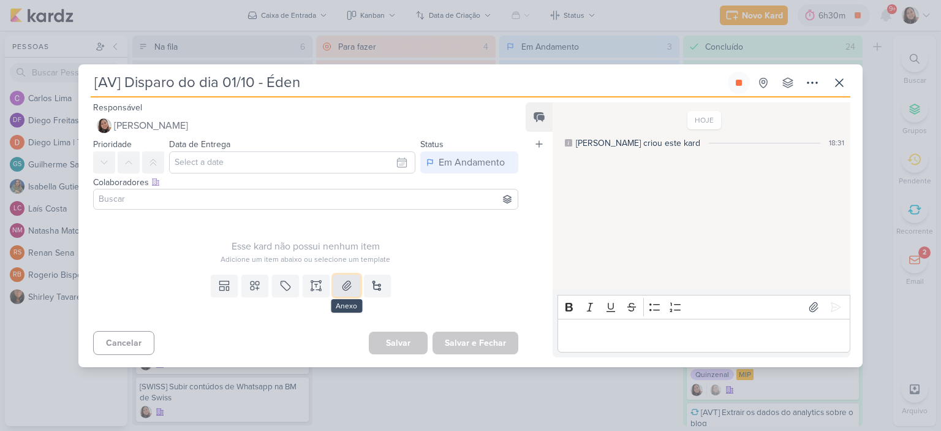
click at [343, 283] on icon at bounding box center [347, 285] width 12 height 12
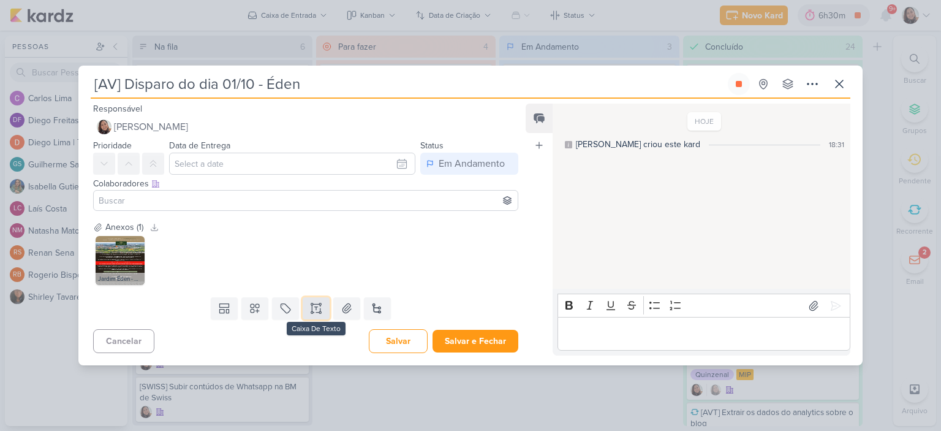
click at [318, 303] on icon at bounding box center [316, 308] width 12 height 12
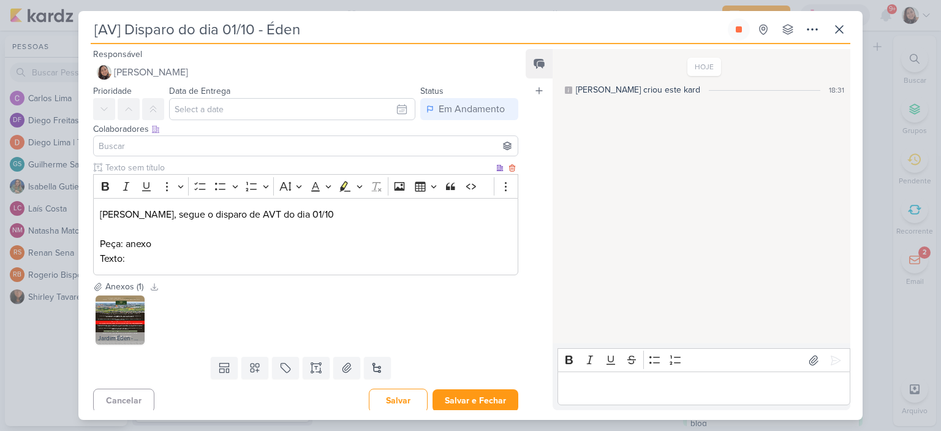
click at [238, 257] on p "Texto:" at bounding box center [306, 258] width 412 height 15
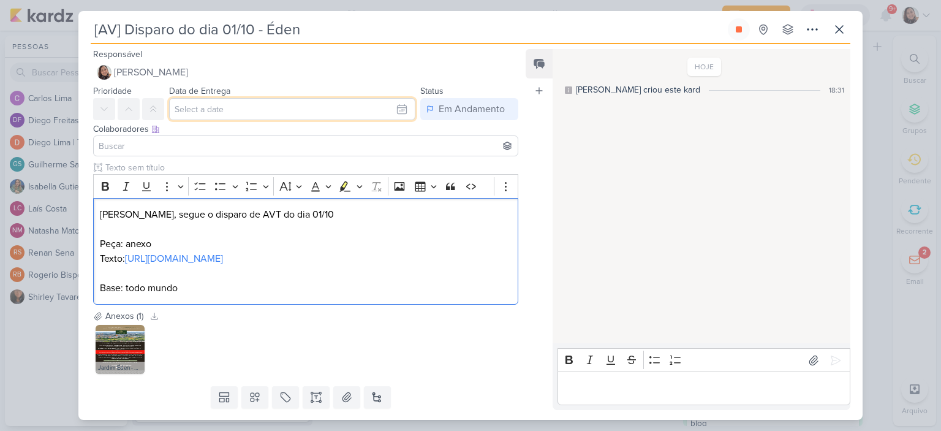
click at [392, 108] on input "text" at bounding box center [292, 109] width 246 height 22
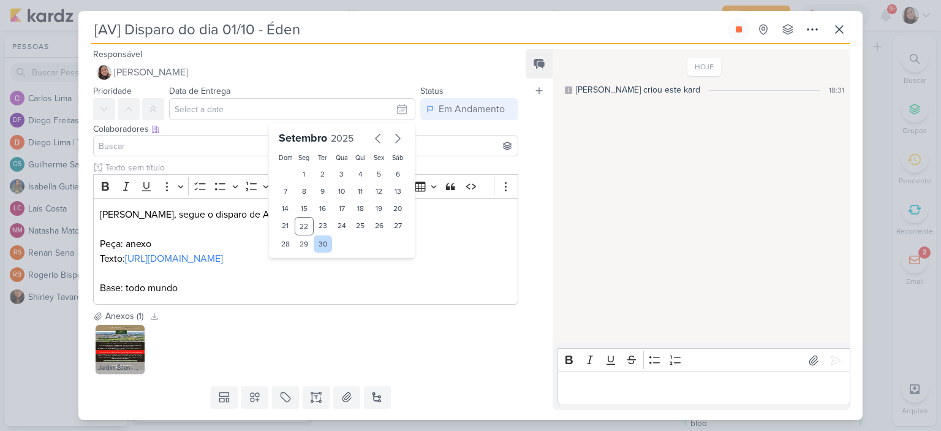
click at [319, 240] on div "30" at bounding box center [323, 243] width 19 height 17
type input "30 de setembro de 2025 às 23:59"
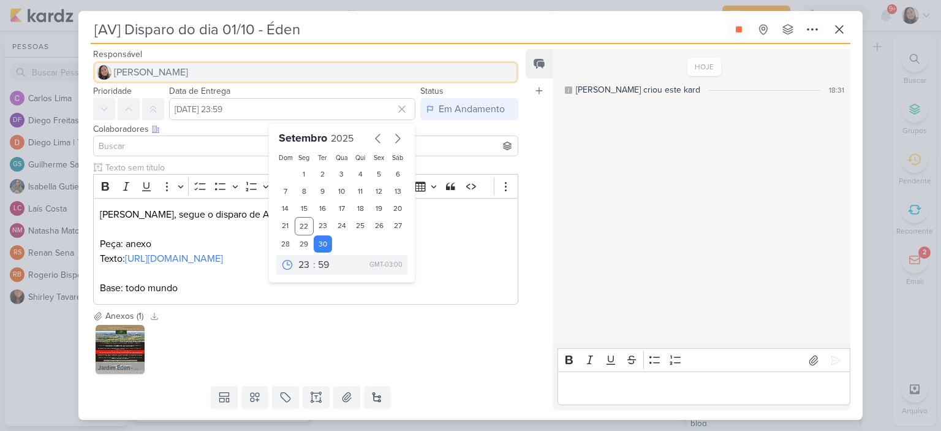
click at [375, 81] on button "[PERSON_NAME]" at bounding box center [305, 72] width 425 height 22
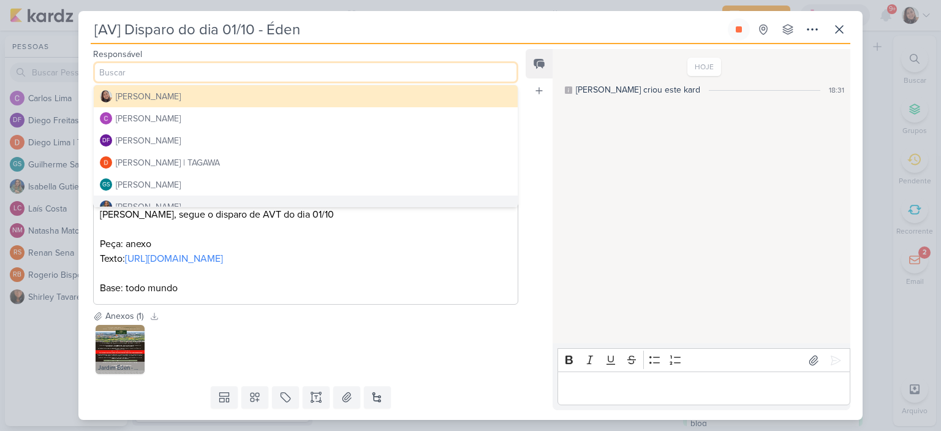
click at [601, 199] on div "HOJE Sharlene criou este kard 18:31" at bounding box center [701, 196] width 297 height 293
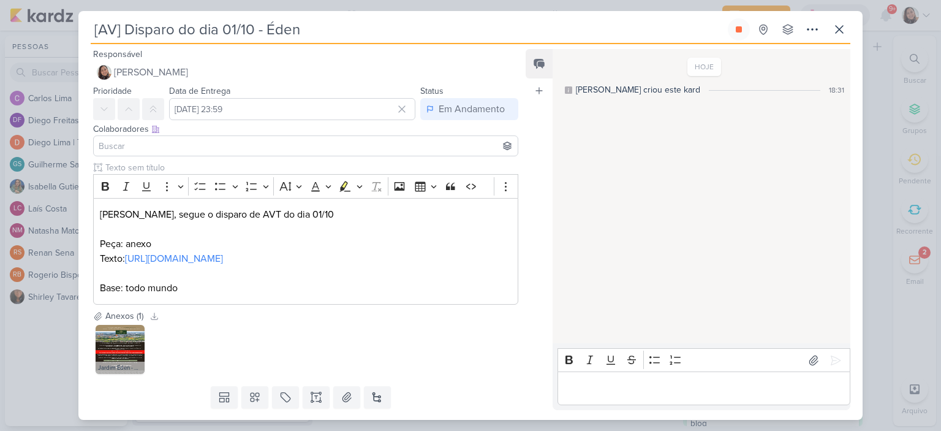
click at [174, 146] on input at bounding box center [305, 145] width 419 height 15
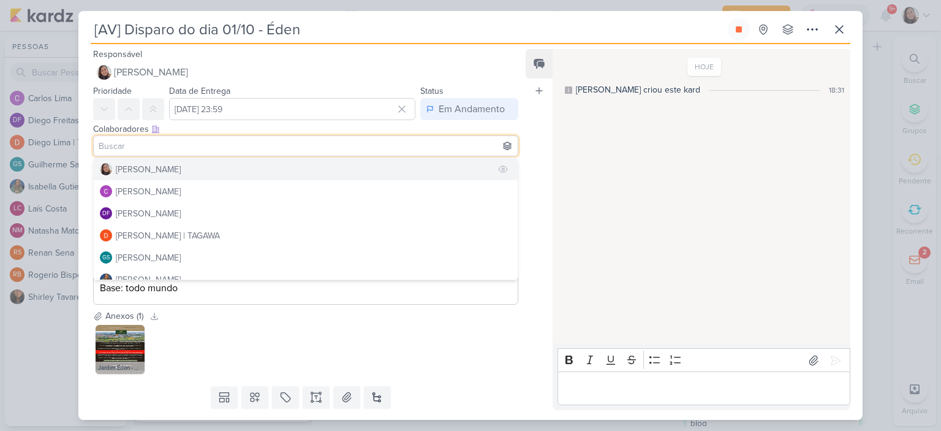
click at [158, 163] on div "[PERSON_NAME]" at bounding box center [148, 169] width 65 height 13
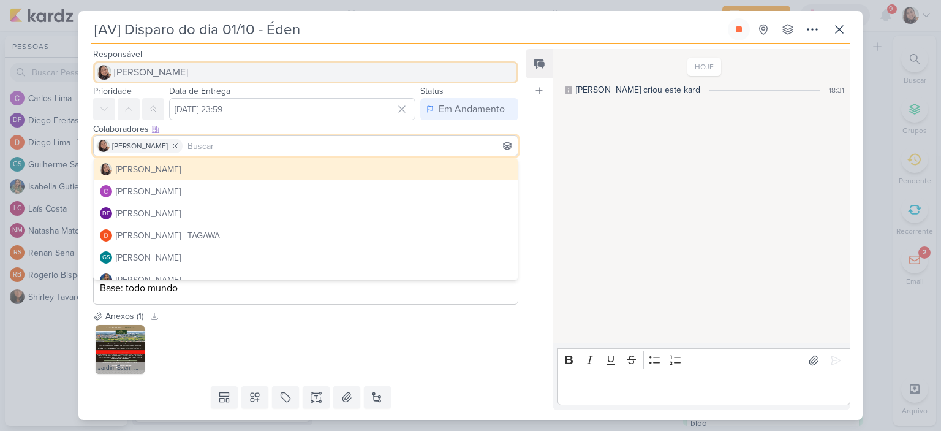
click at [161, 70] on span "[PERSON_NAME]" at bounding box center [151, 72] width 74 height 15
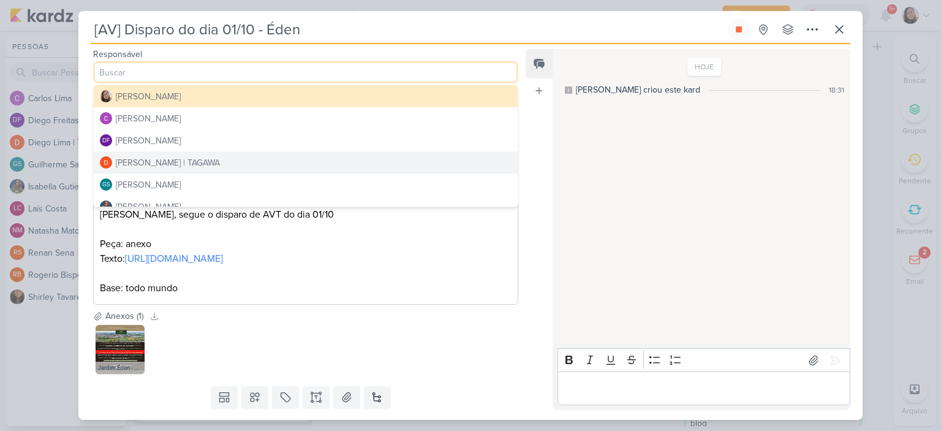
click at [156, 156] on div "Diego Lima | TAGAWA" at bounding box center [168, 162] width 104 height 13
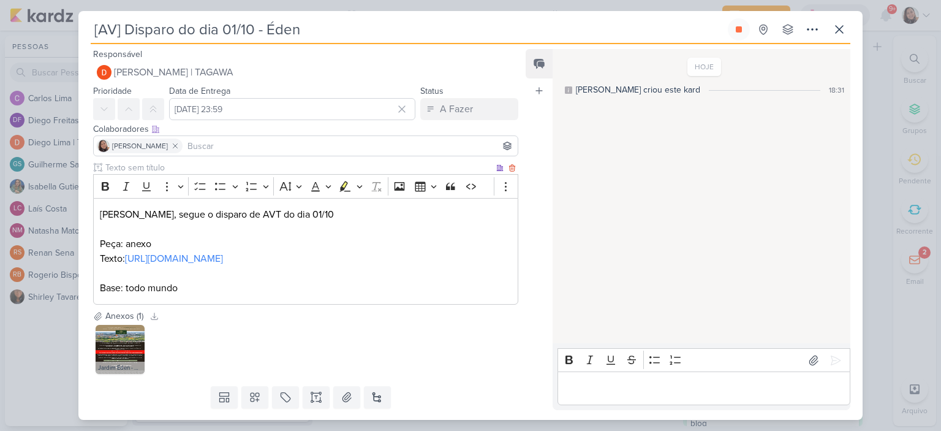
scroll to position [63, 0]
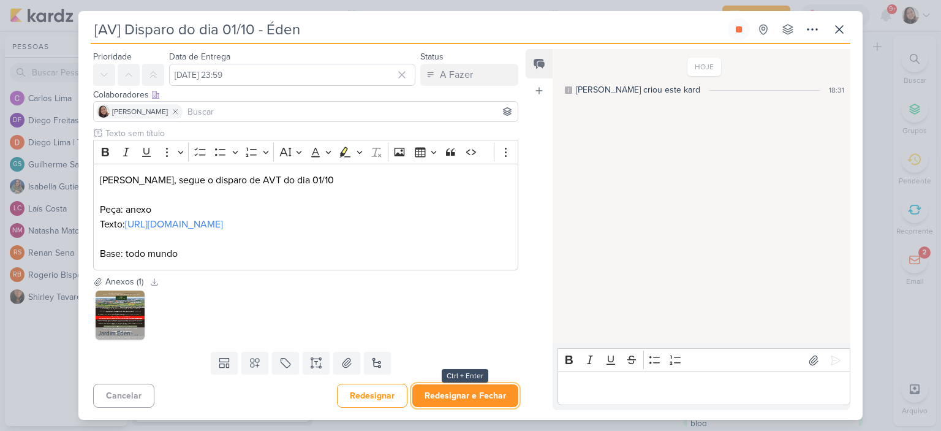
click at [480, 388] on button "Redesignar e Fechar" at bounding box center [465, 395] width 106 height 23
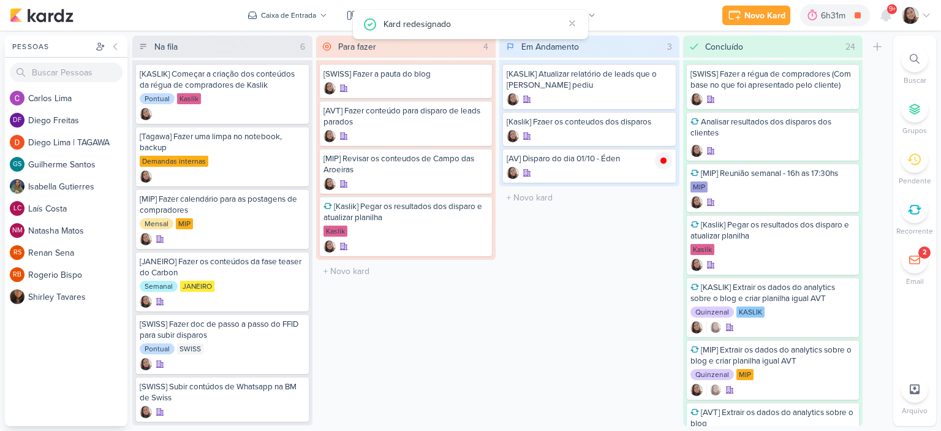
scroll to position [0, 0]
click at [927, 12] on icon at bounding box center [927, 15] width 10 height 10
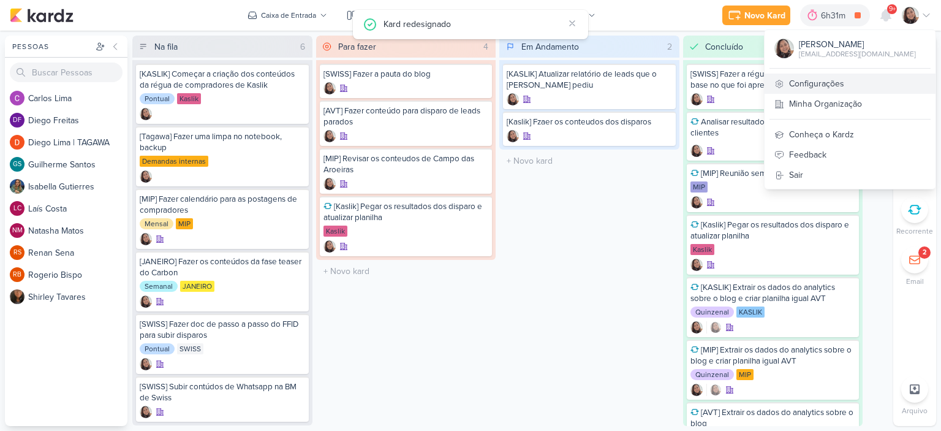
click at [808, 84] on link "Configurações" at bounding box center [850, 84] width 171 height 20
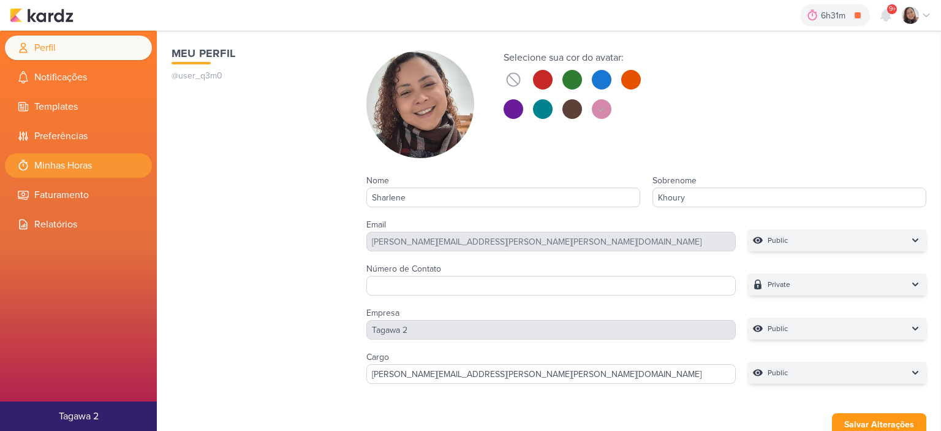
click at [70, 159] on li "Minhas Horas" at bounding box center [78, 165] width 147 height 25
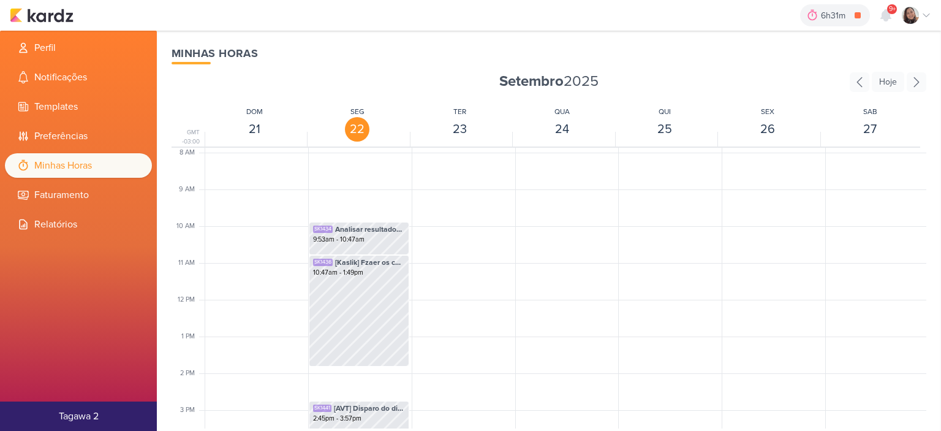
scroll to position [534, 0]
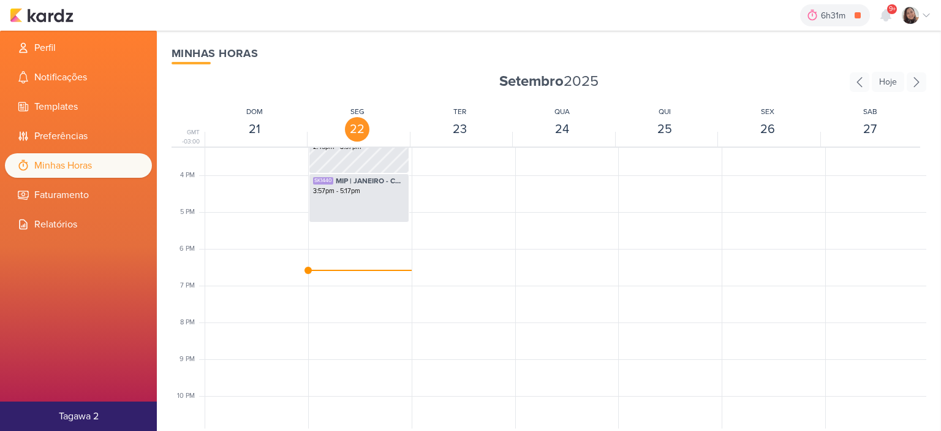
scroll to position [601, 0]
